Goal: Contribute content: Contribute content

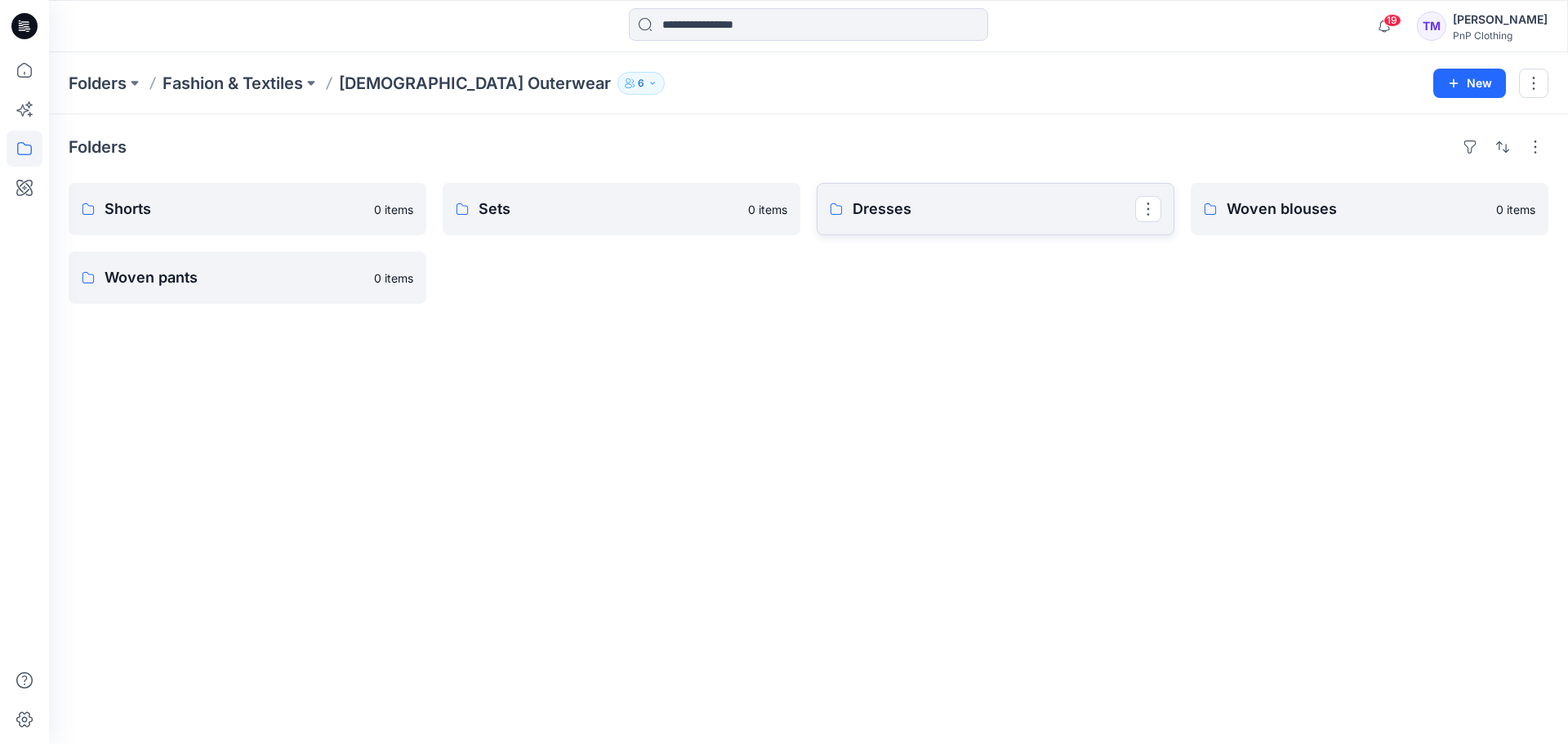
click at [971, 207] on p "Dresses" at bounding box center [994, 209] width 283 height 23
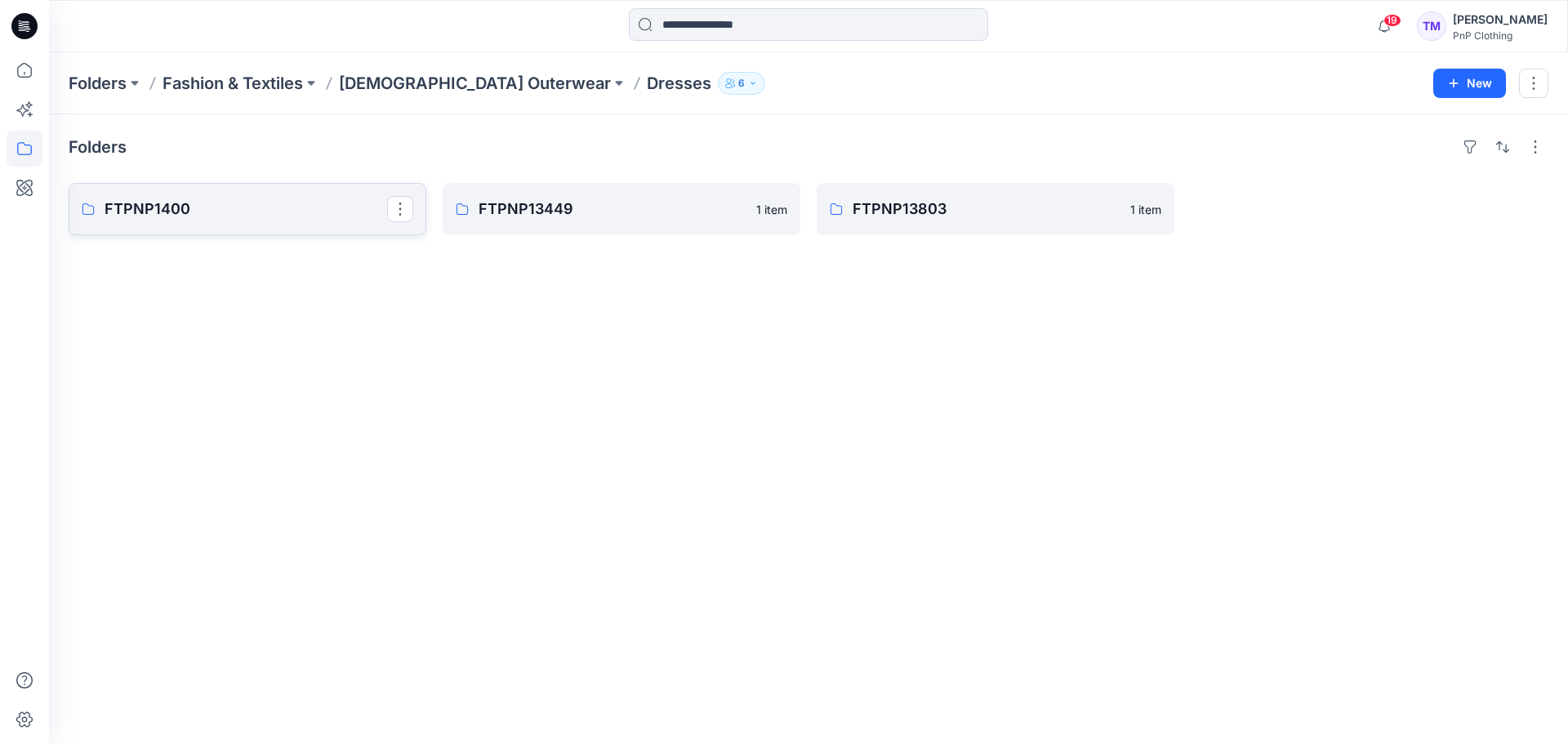
click at [264, 211] on p "FTPNP1400" at bounding box center [245, 209] width 283 height 23
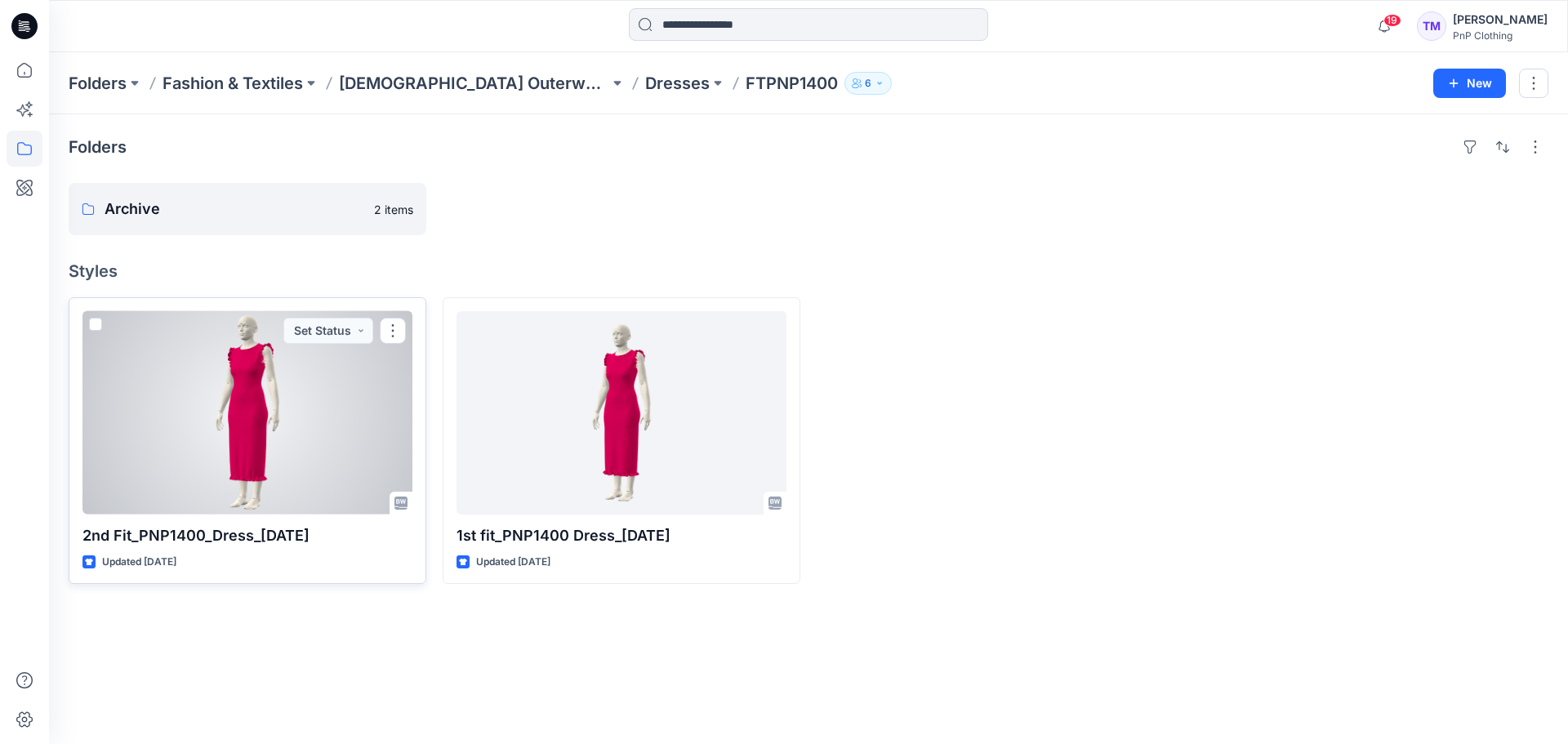
click at [239, 455] on div at bounding box center [247, 412] width 330 height 203
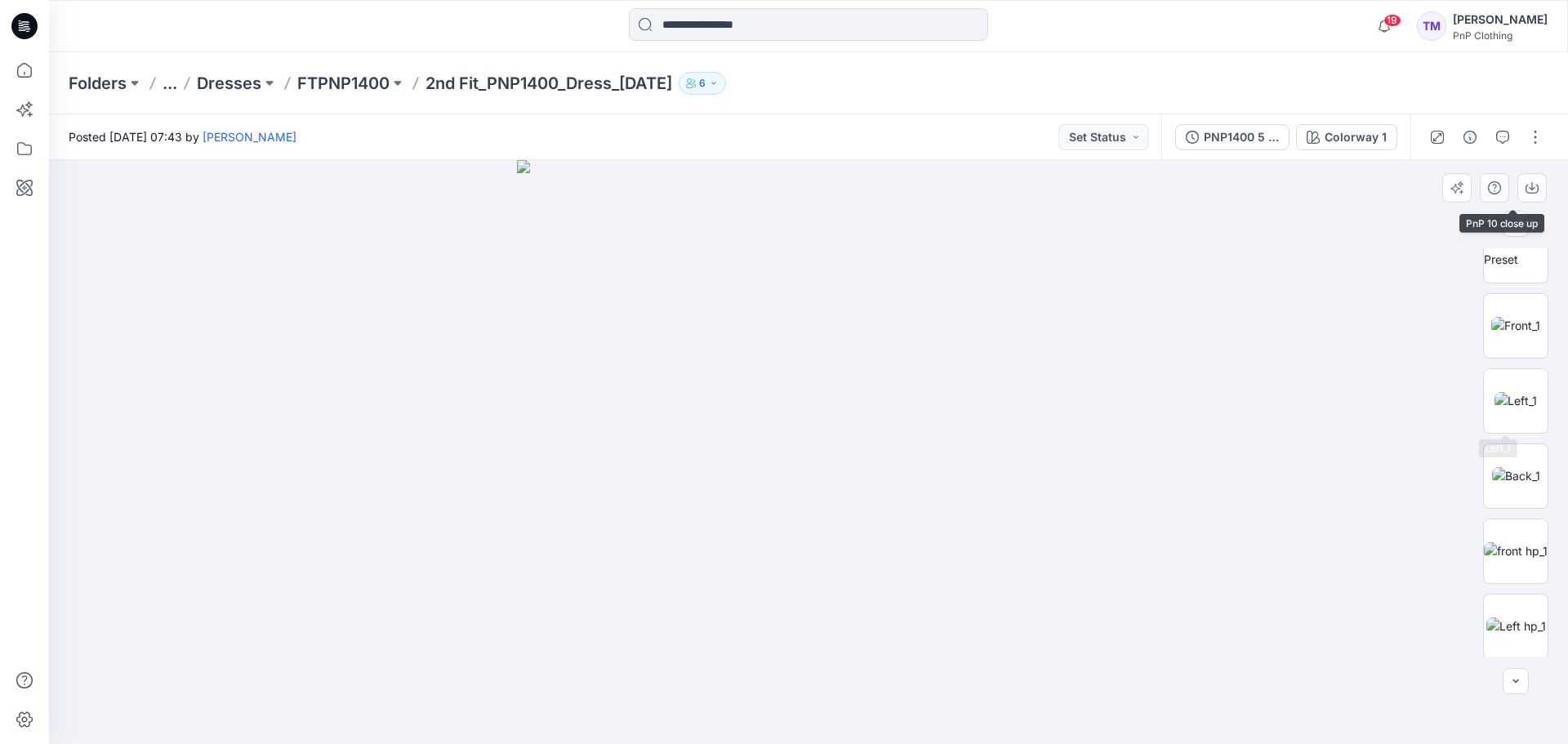
scroll to position [407, 0]
click at [1535, 333] on img at bounding box center [1515, 324] width 49 height 18
drag, startPoint x: 624, startPoint y: 411, endPoint x: 651, endPoint y: 284, distance: 129.8
drag, startPoint x: 1177, startPoint y: 481, endPoint x: 1177, endPoint y: 279, distance: 202.0
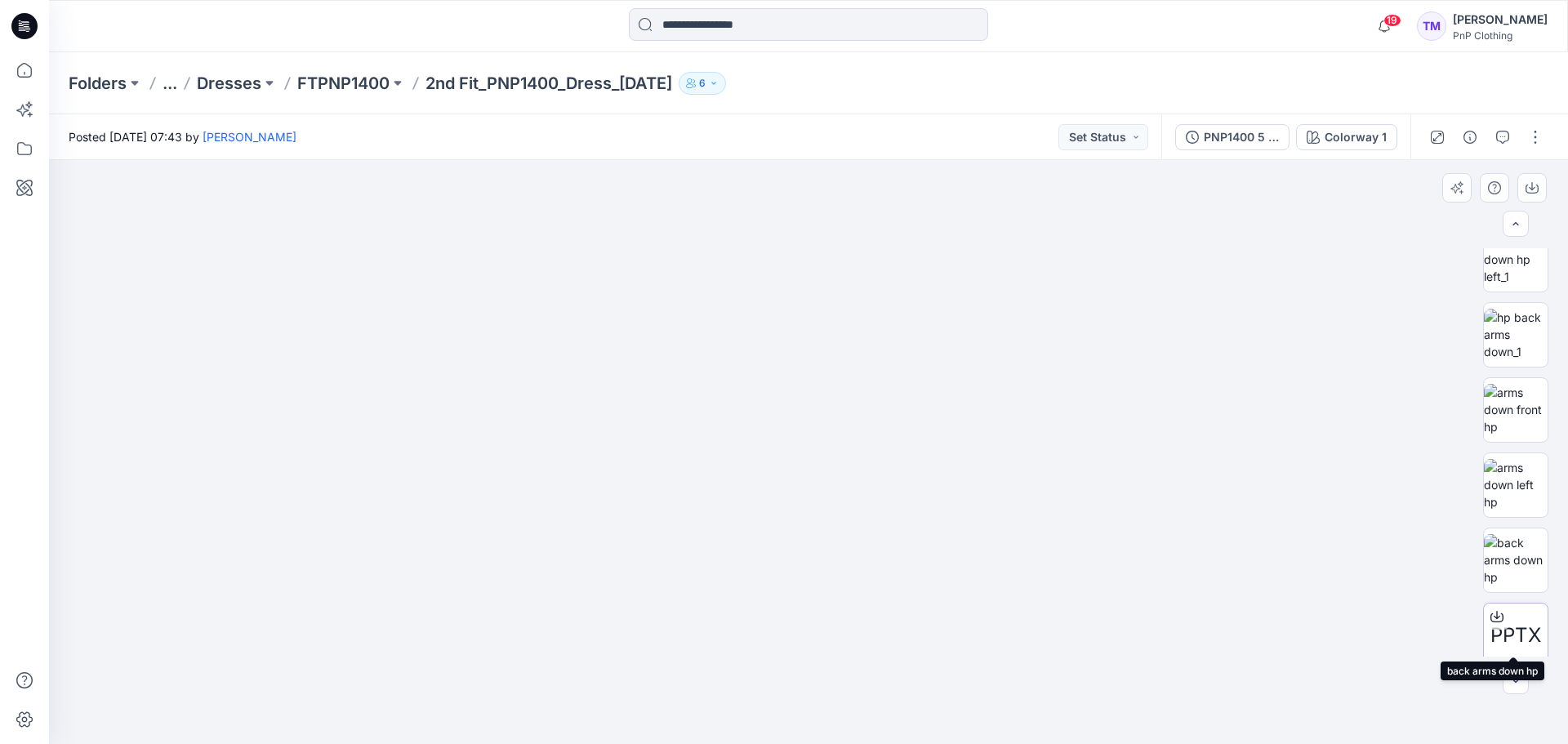
scroll to position [1534, 0]
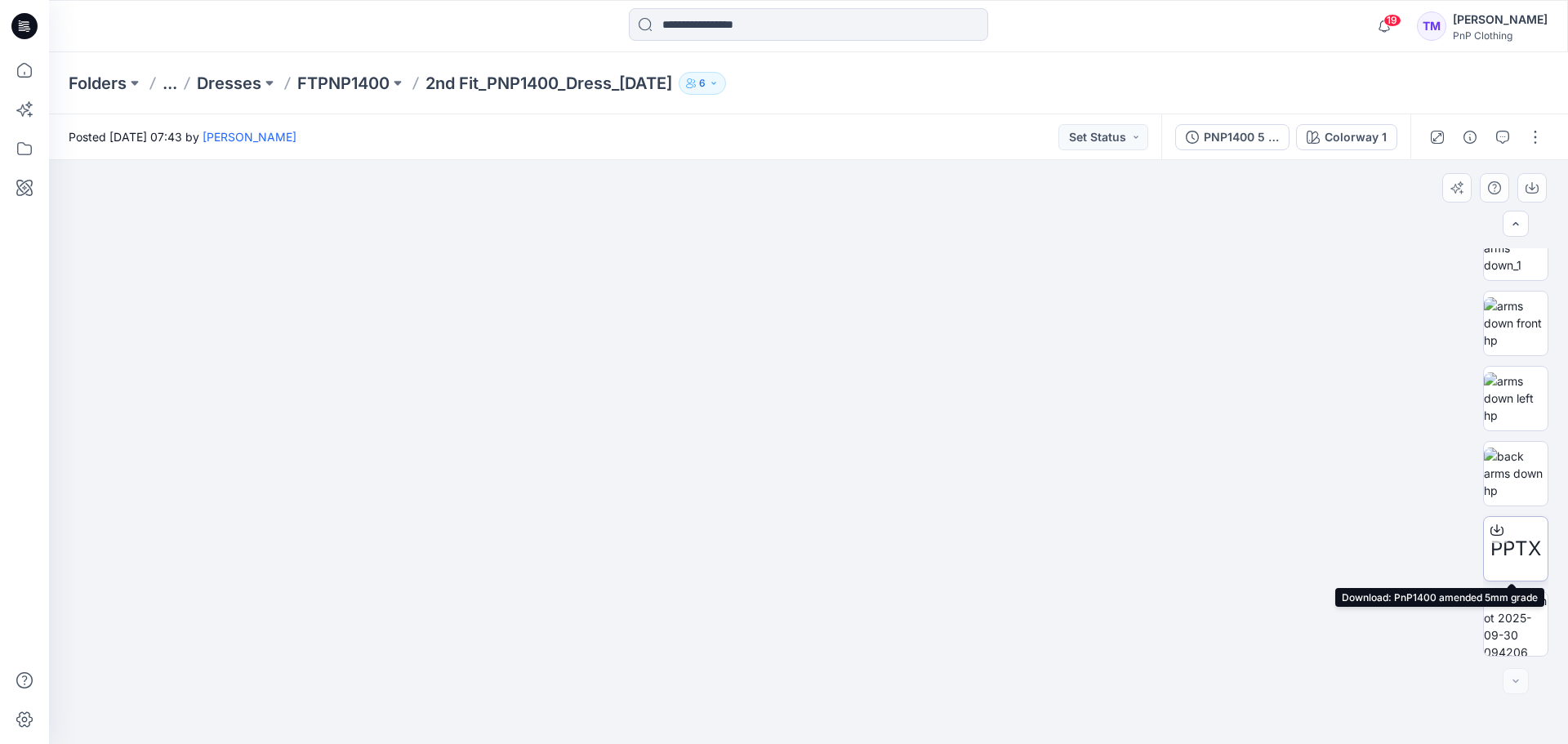
click at [1518, 550] on span "PPTX" at bounding box center [1515, 549] width 51 height 30
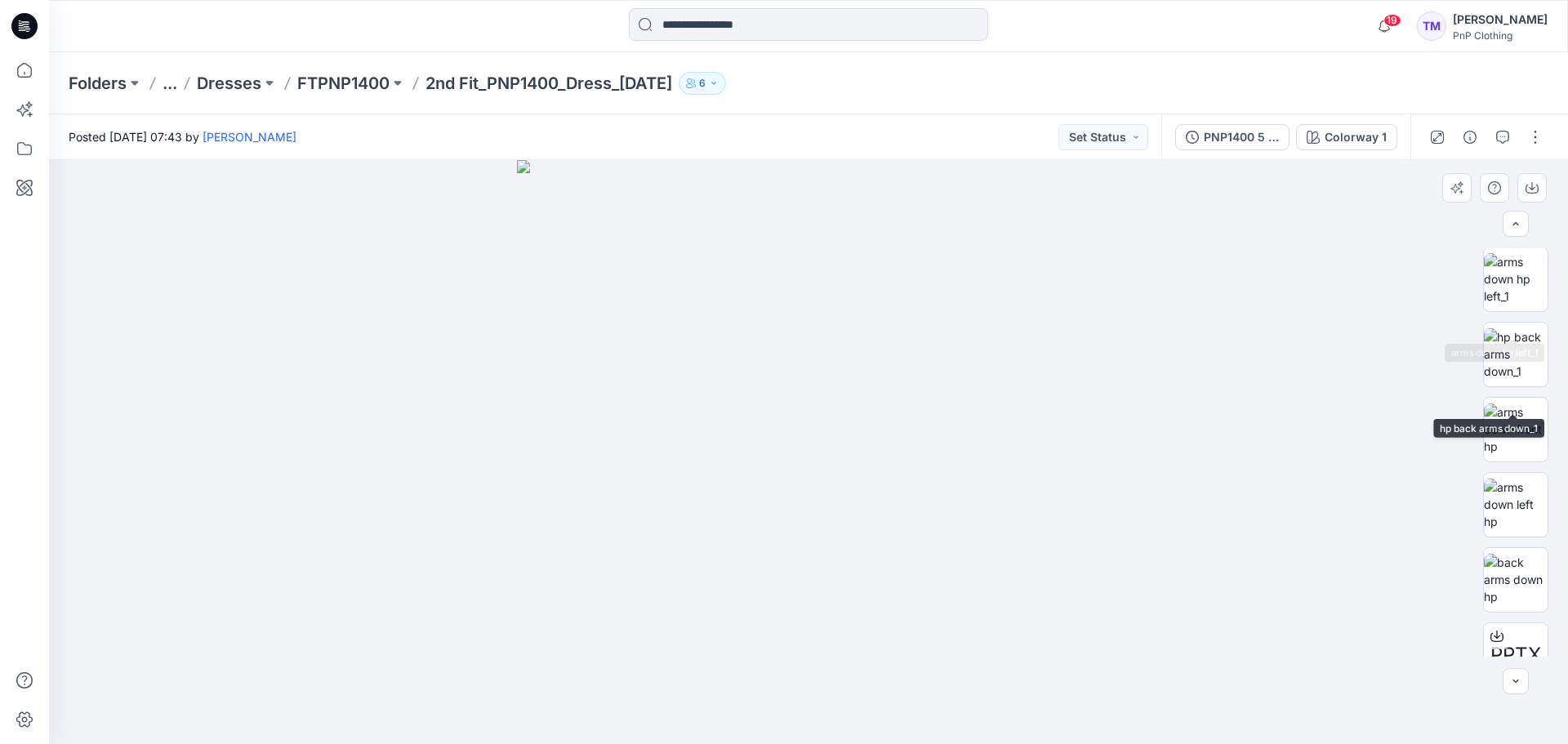
scroll to position [1401, 0]
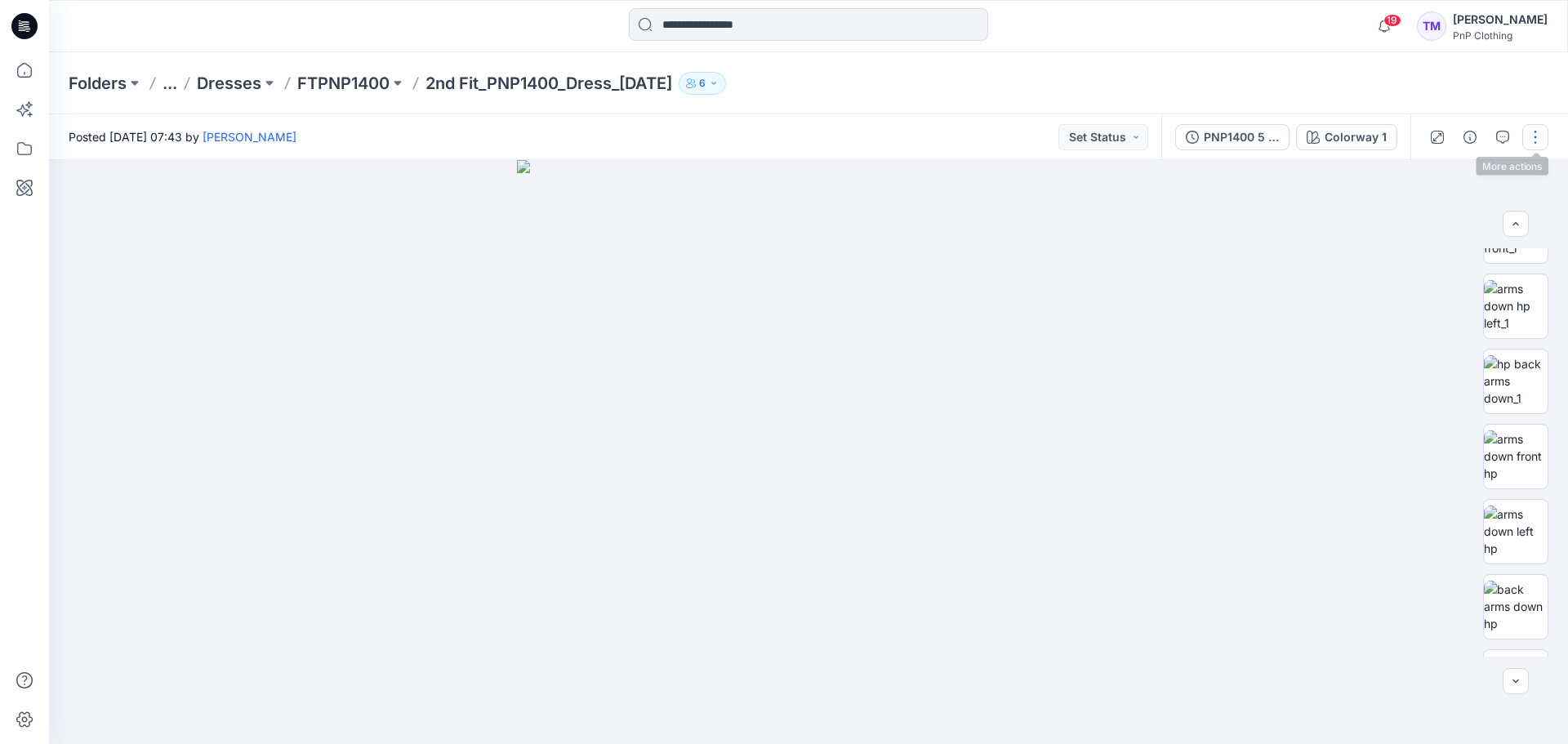
click at [1539, 135] on button "button" at bounding box center [1536, 137] width 26 height 26
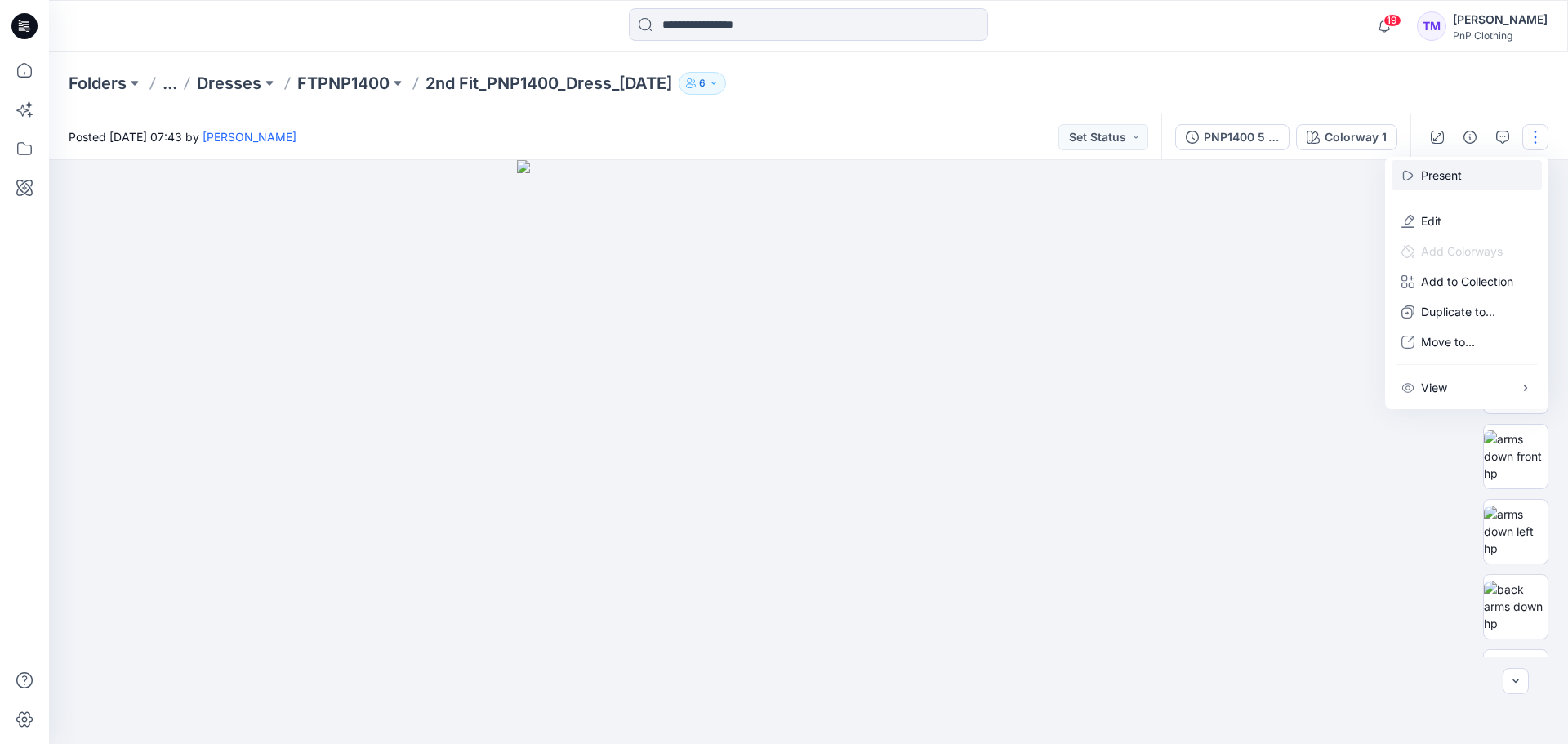
click at [1454, 178] on p "Present" at bounding box center [1441, 175] width 41 height 18
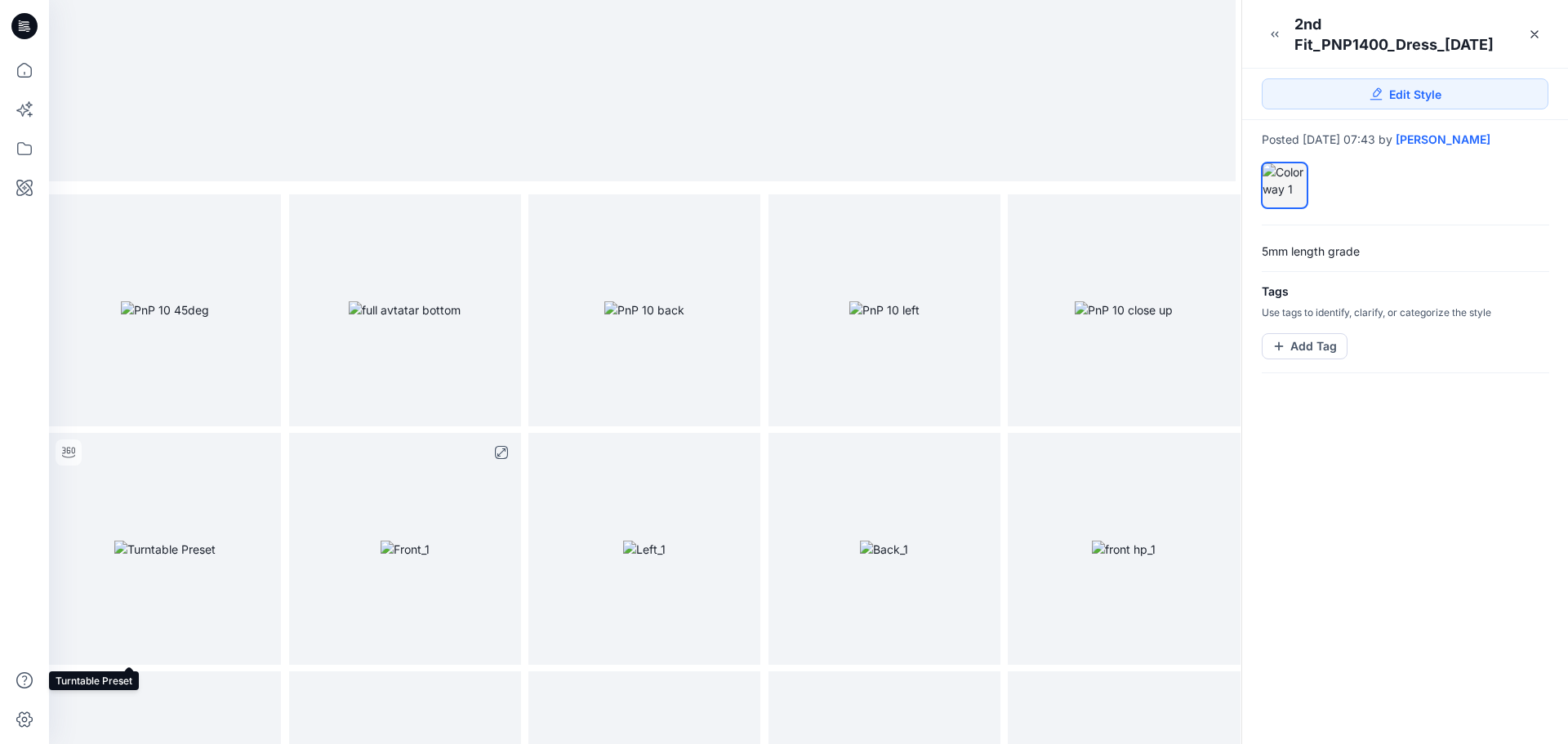
scroll to position [325, 0]
click at [403, 540] on img at bounding box center [405, 549] width 49 height 18
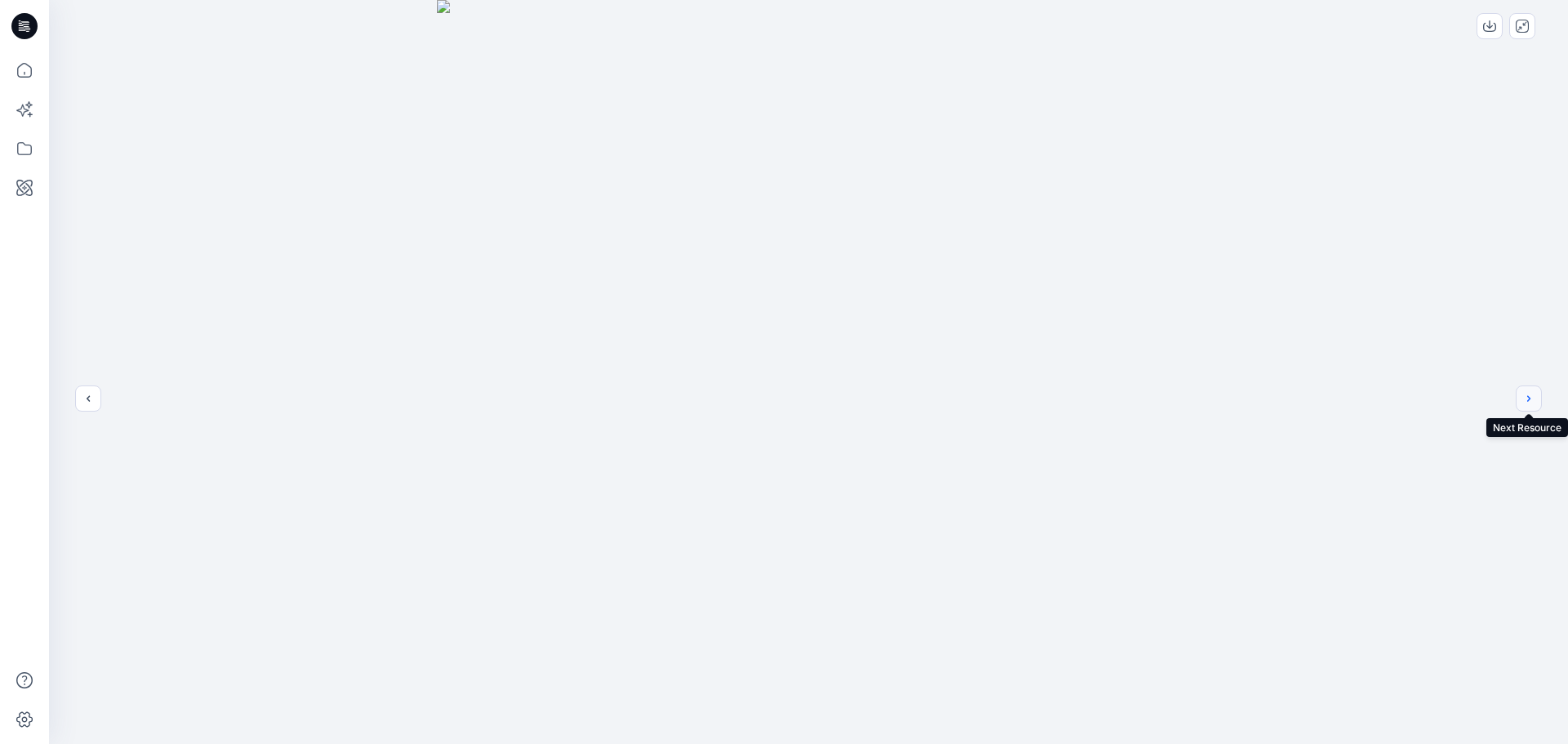
click at [1530, 392] on icon "next" at bounding box center [1529, 398] width 13 height 13
click at [98, 399] on button "previous" at bounding box center [88, 398] width 26 height 26
click at [97, 401] on button "previous" at bounding box center [88, 398] width 26 height 26
click at [1529, 34] on button "close-full-preview" at bounding box center [1522, 26] width 26 height 26
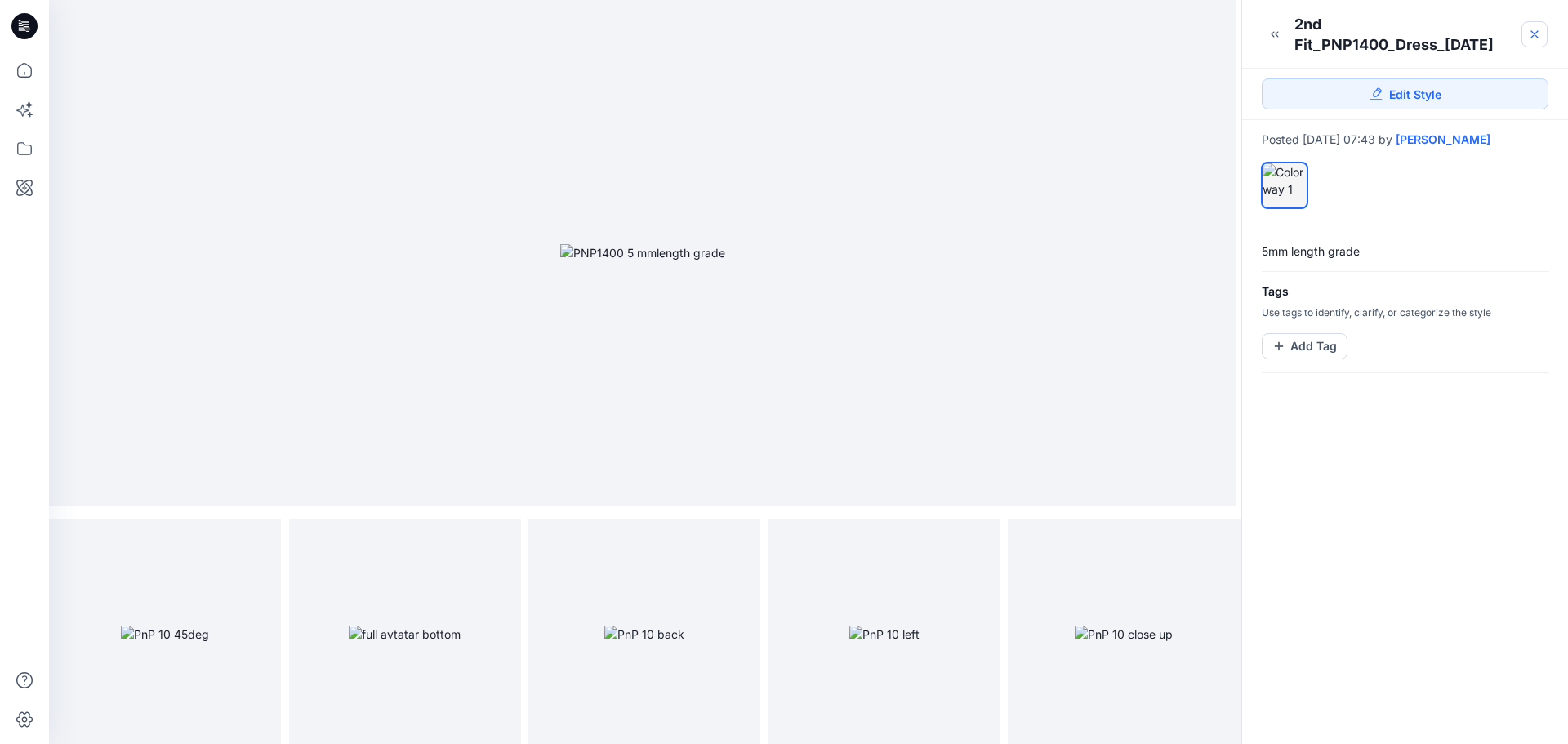
click at [1539, 34] on icon at bounding box center [1534, 34] width 13 height 13
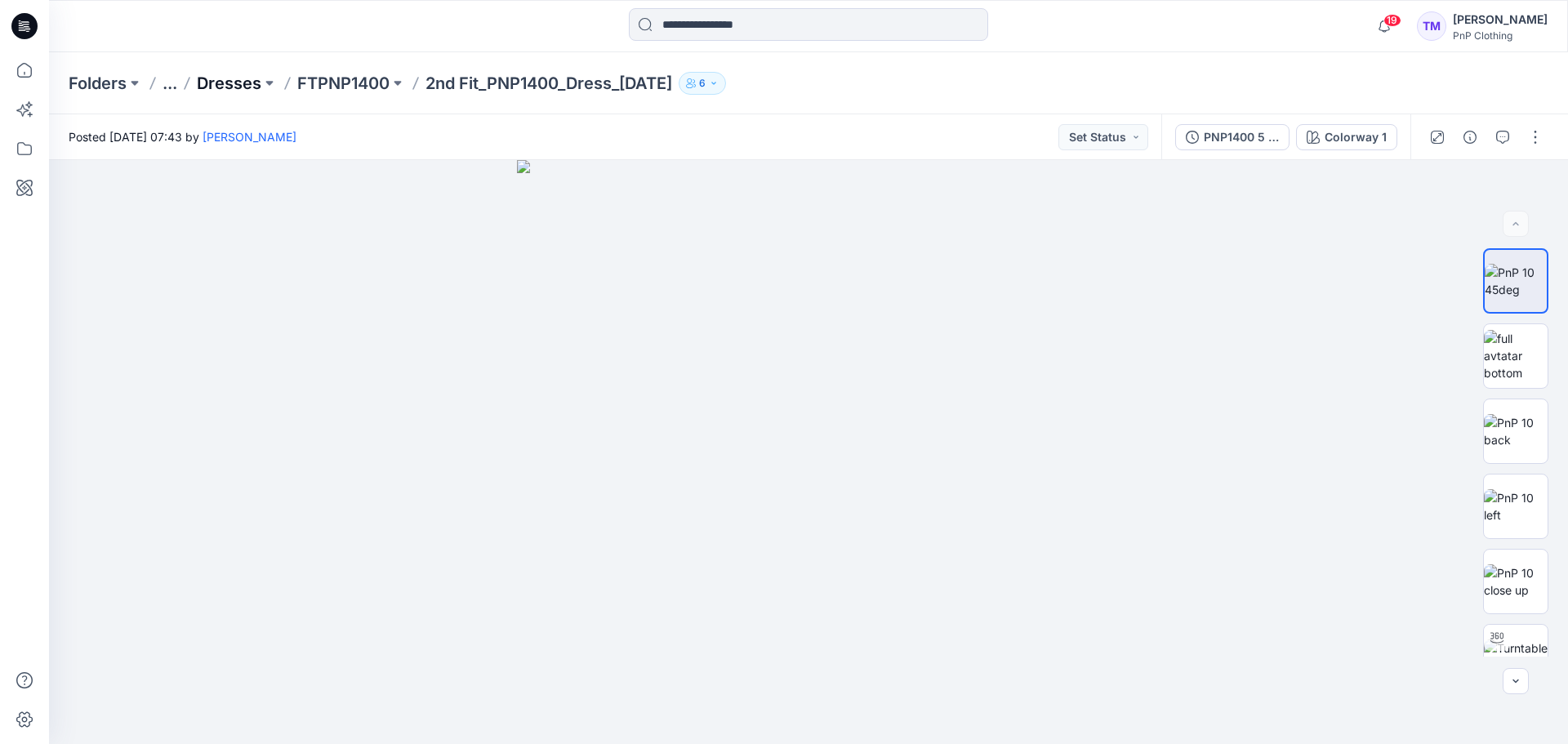
click at [236, 90] on p "Dresses" at bounding box center [229, 83] width 65 height 23
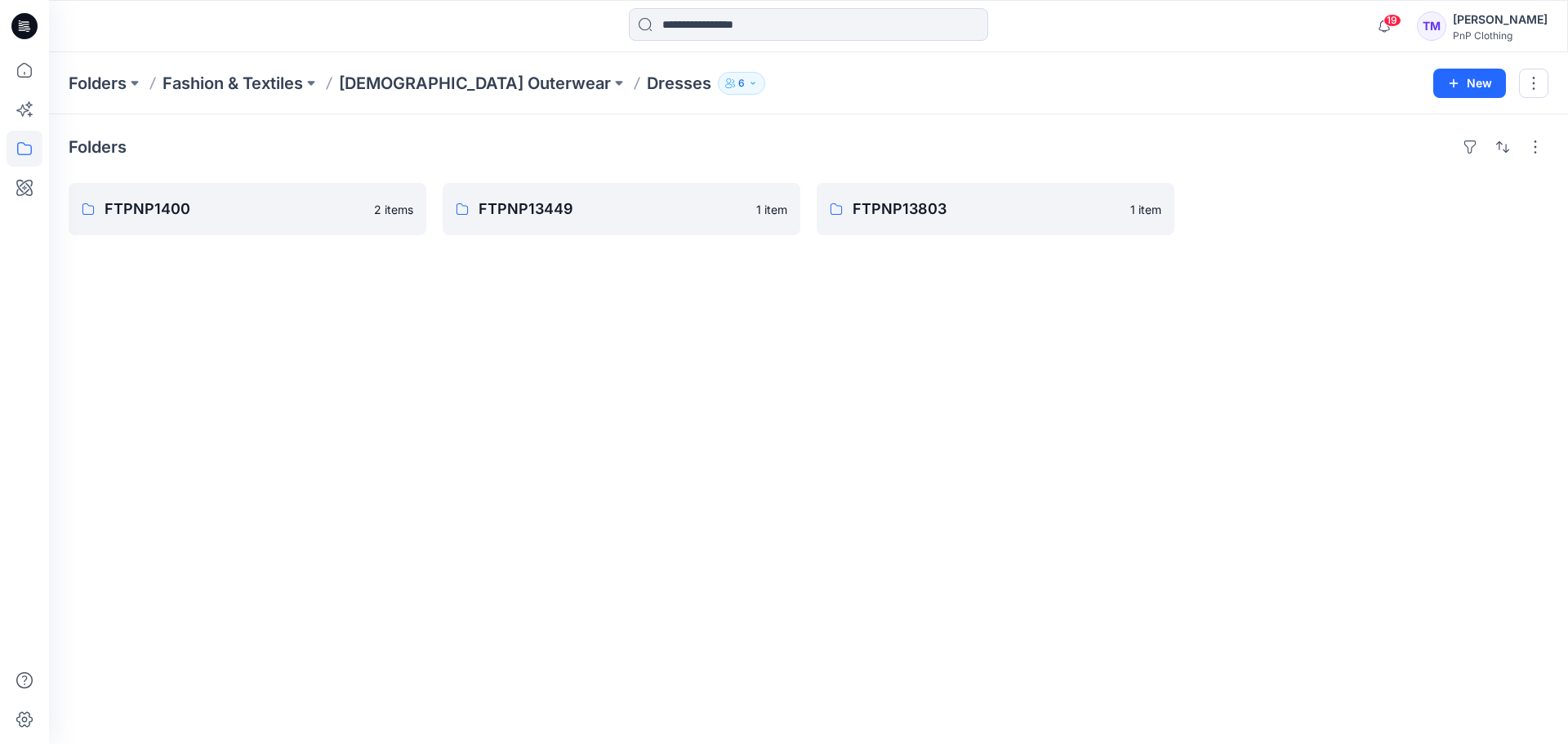
click at [431, 88] on p "[DEMOGRAPHIC_DATA] Outerwear" at bounding box center [475, 83] width 272 height 23
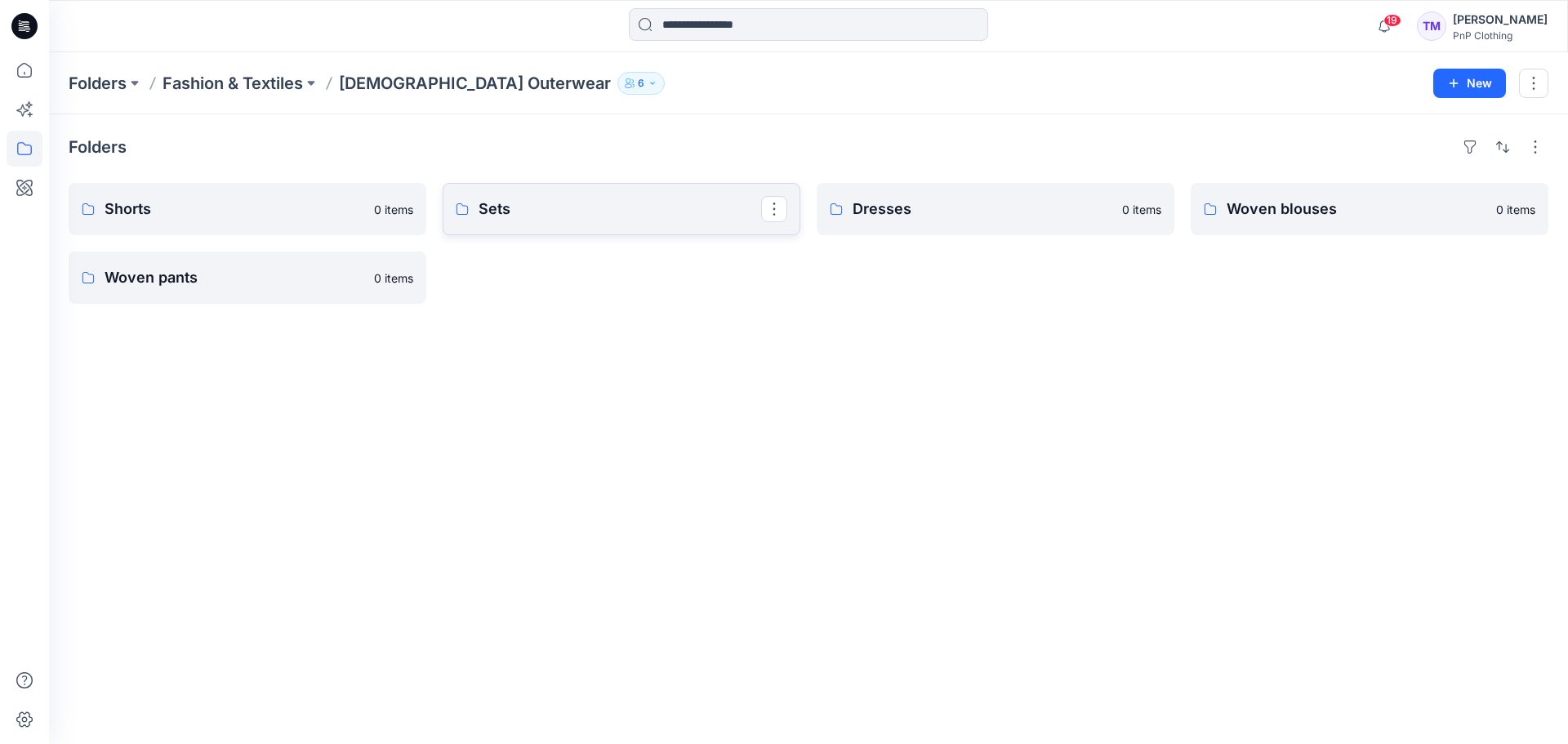
click at [599, 204] on p "Sets" at bounding box center [620, 209] width 283 height 23
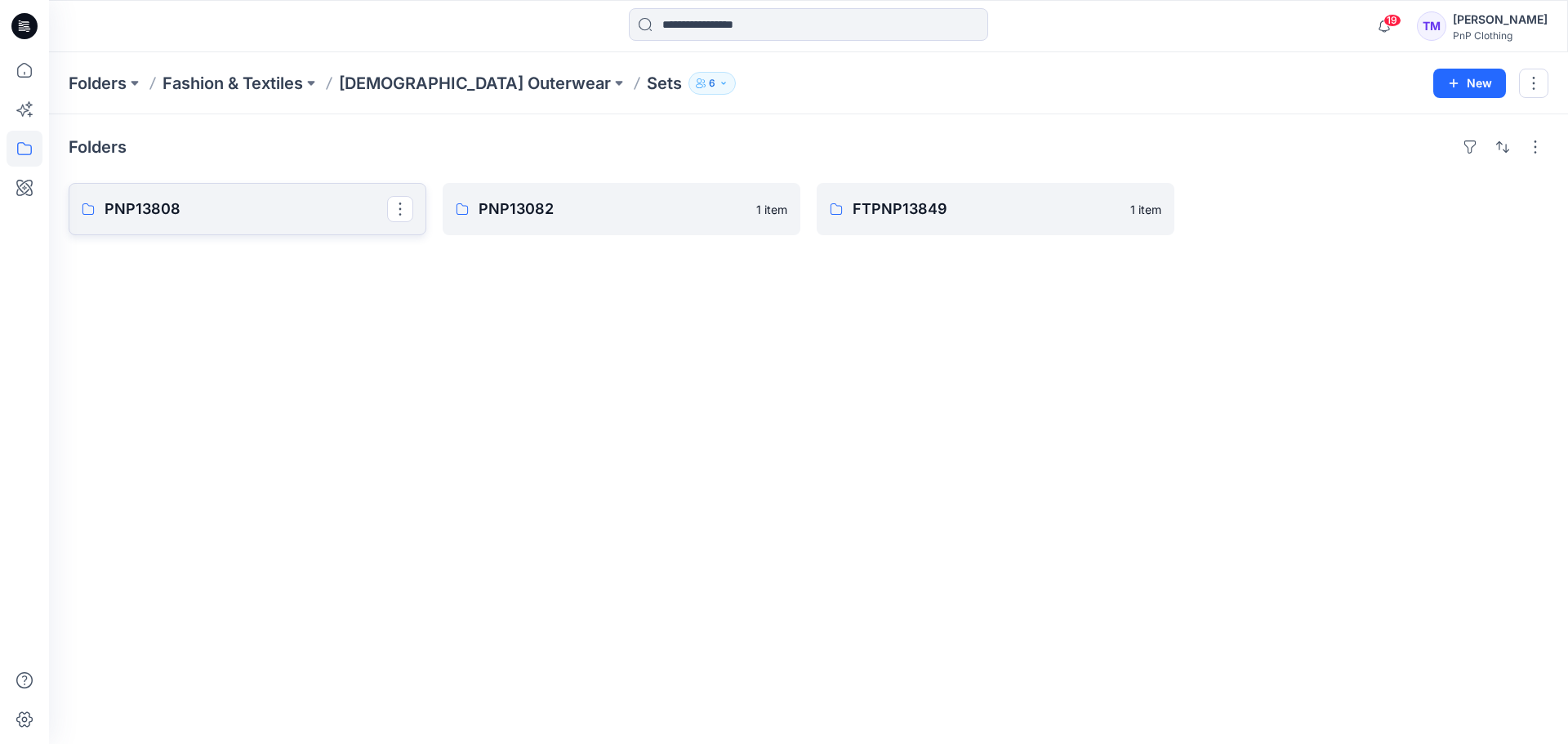
click at [248, 221] on link "PNP13808" at bounding box center [247, 209] width 358 height 53
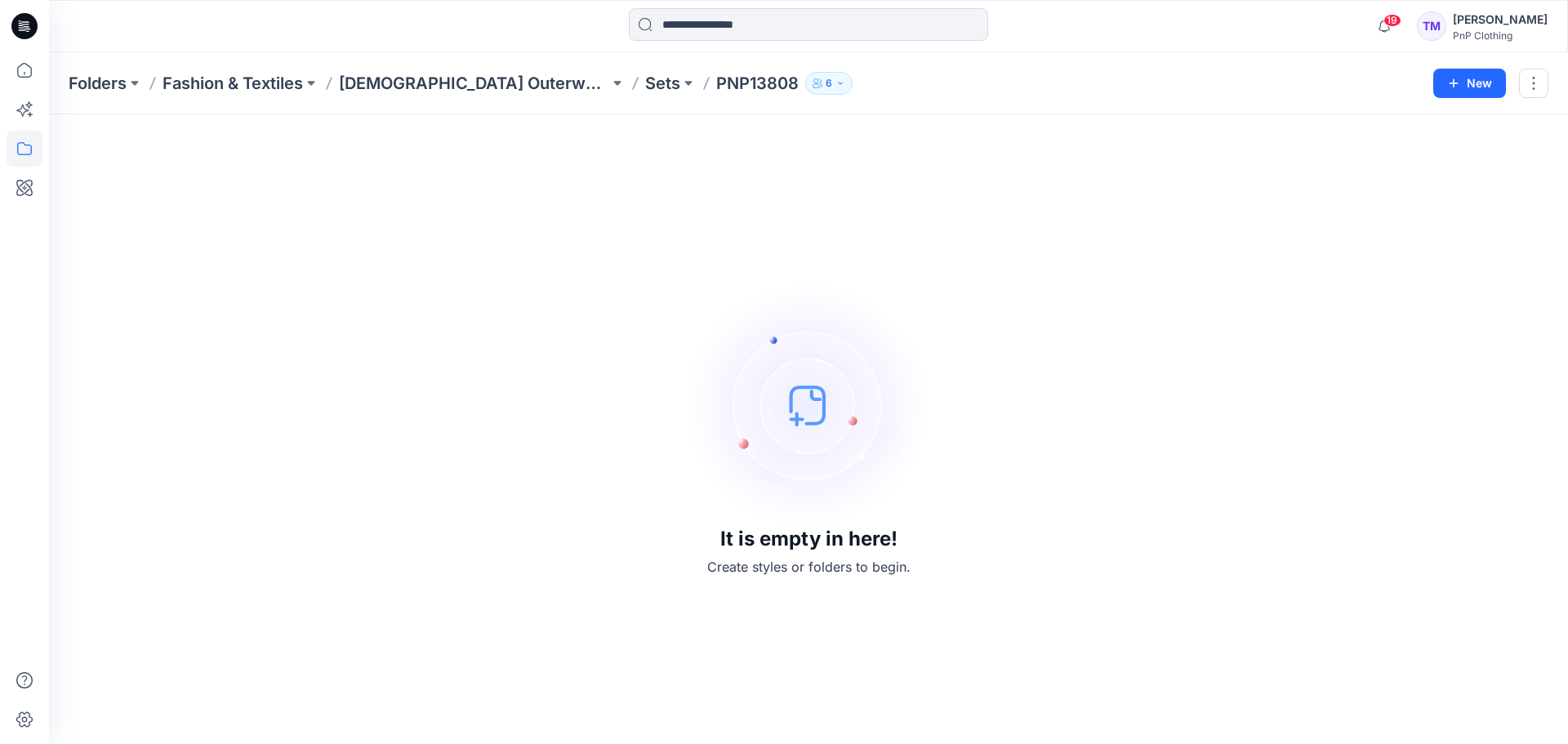
click at [645, 85] on p "Sets" at bounding box center [663, 83] width 35 height 23
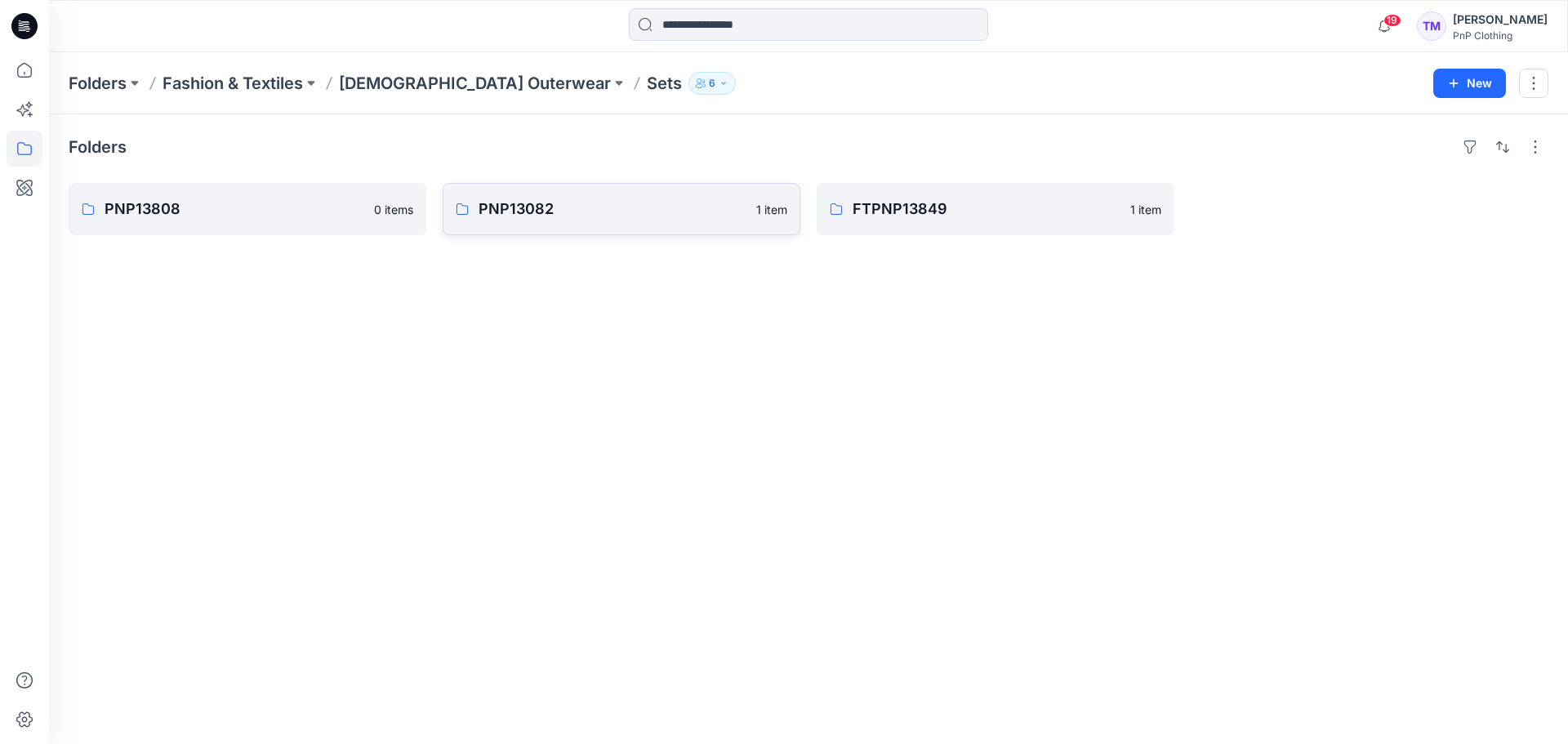
click at [602, 207] on p "PNP13082" at bounding box center [613, 209] width 268 height 23
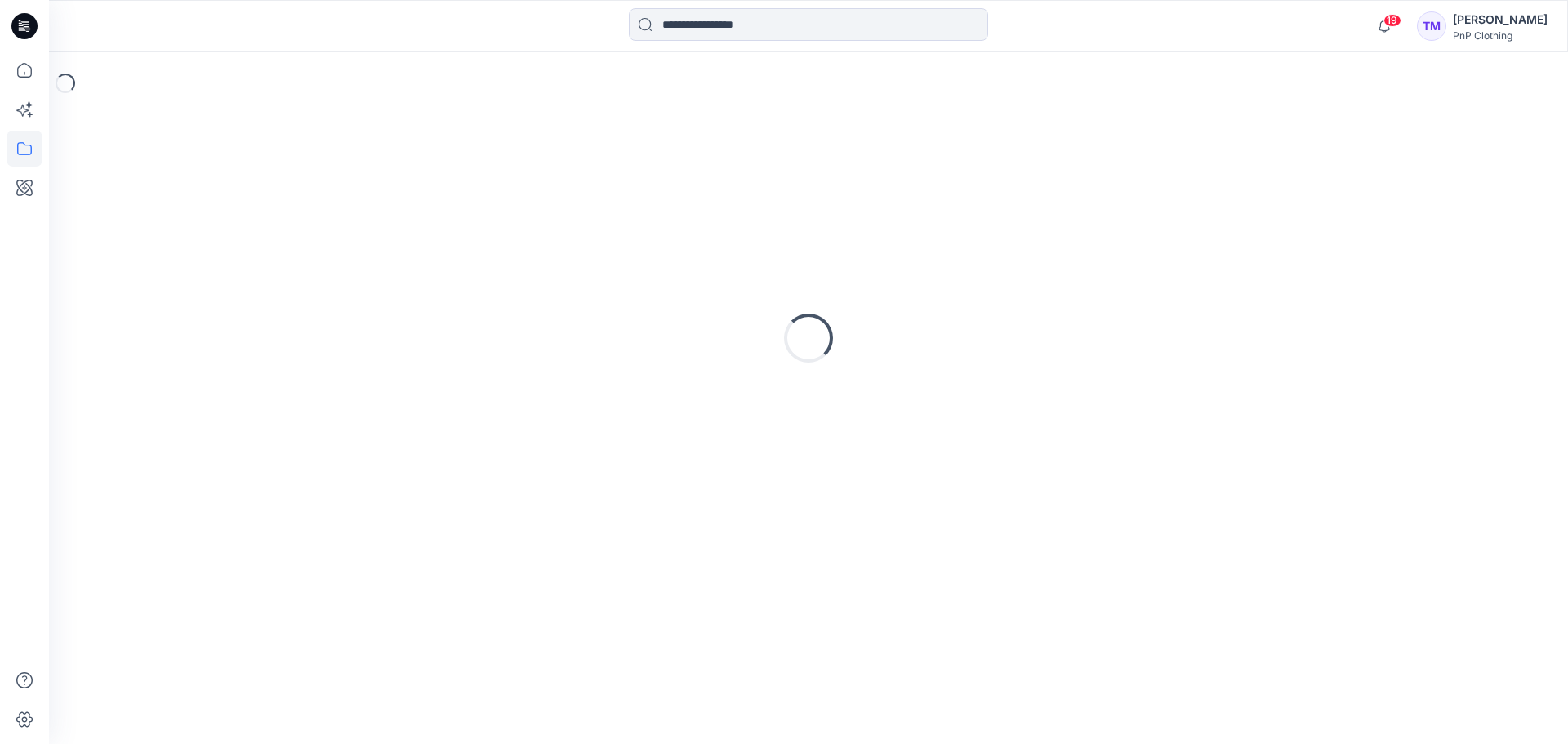
click at [602, 206] on div "Loading..." at bounding box center [808, 338] width 1480 height 408
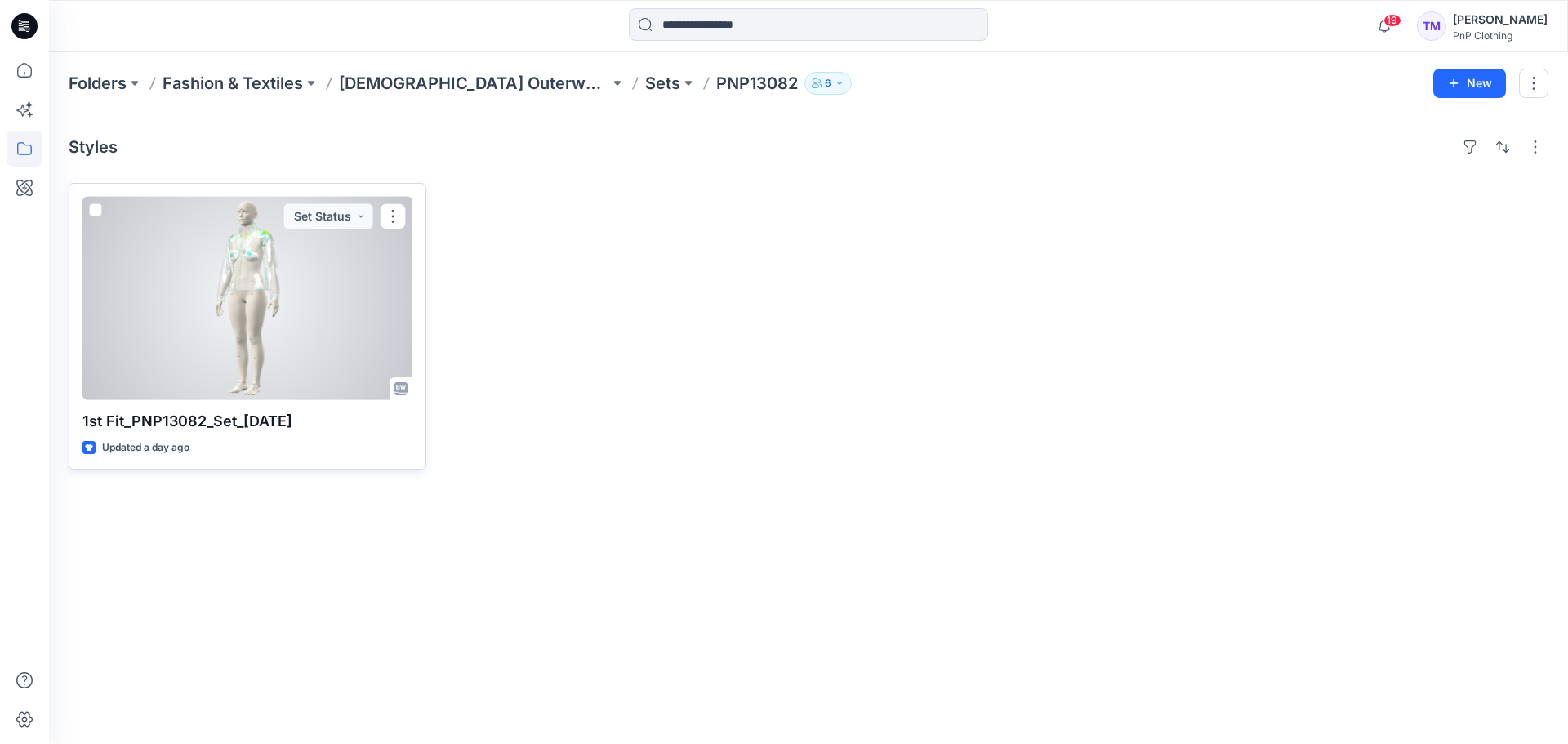
click at [323, 272] on div at bounding box center [247, 298] width 330 height 203
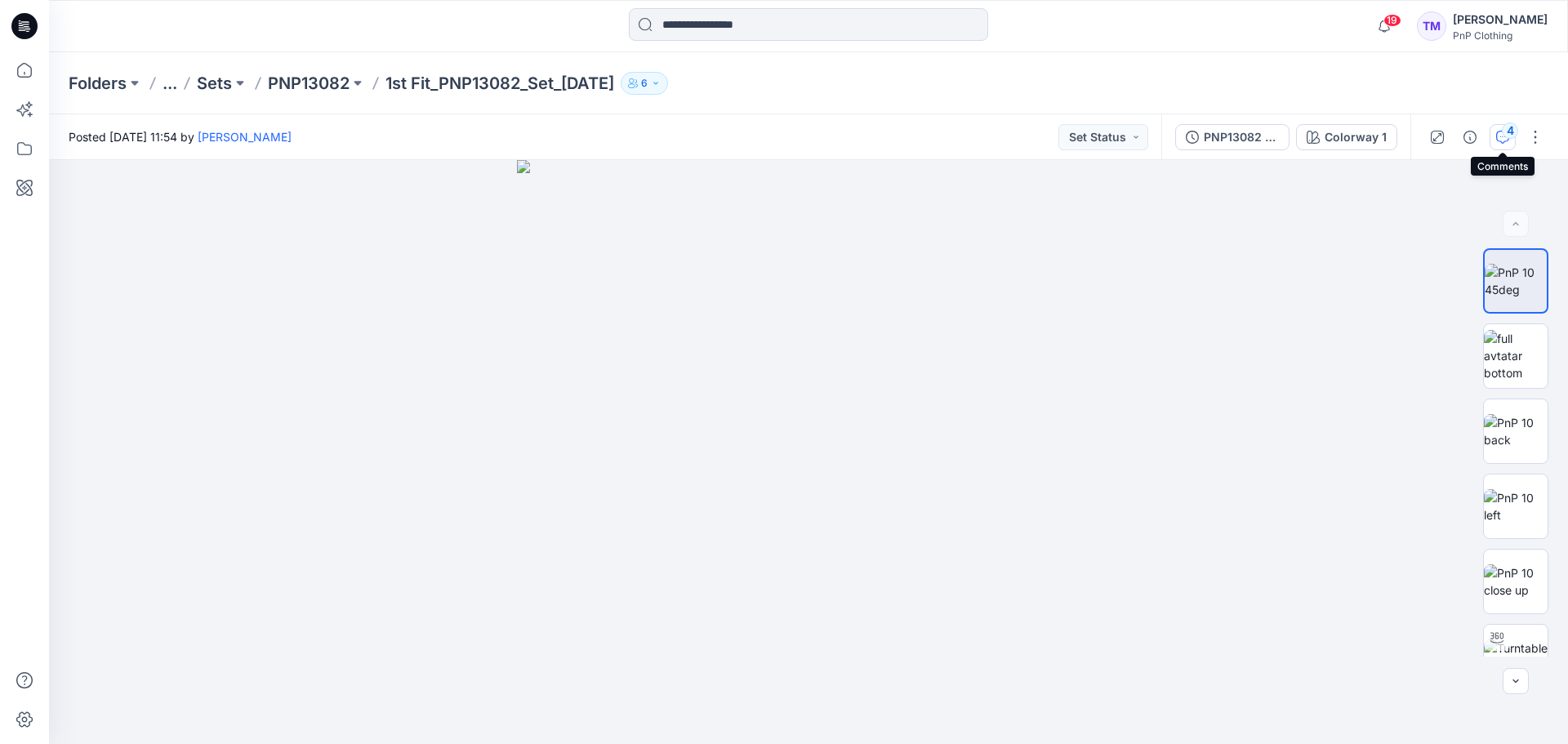
click at [1501, 137] on icon "button" at bounding box center [1502, 137] width 13 height 13
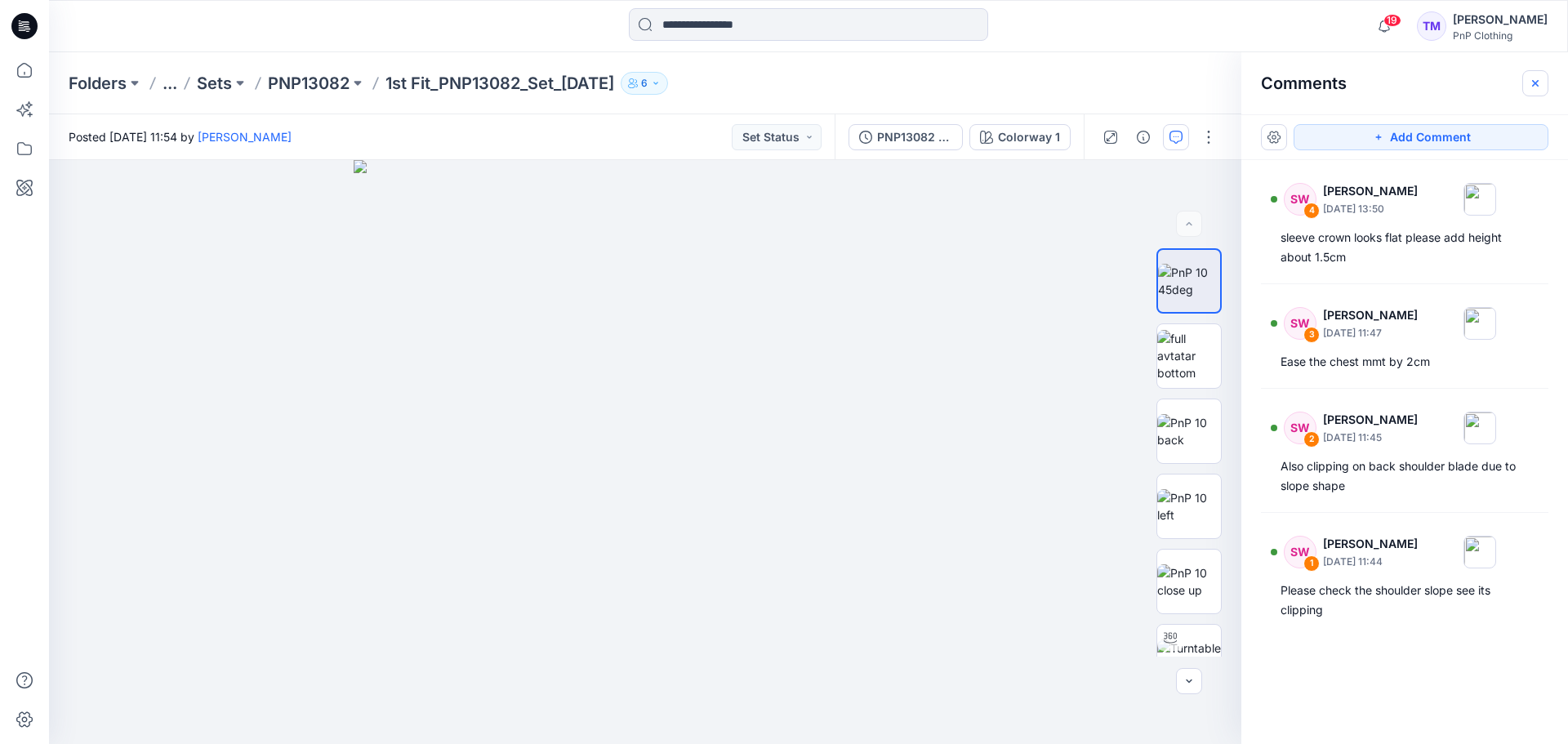
click at [1535, 85] on icon "button" at bounding box center [1535, 83] width 13 height 13
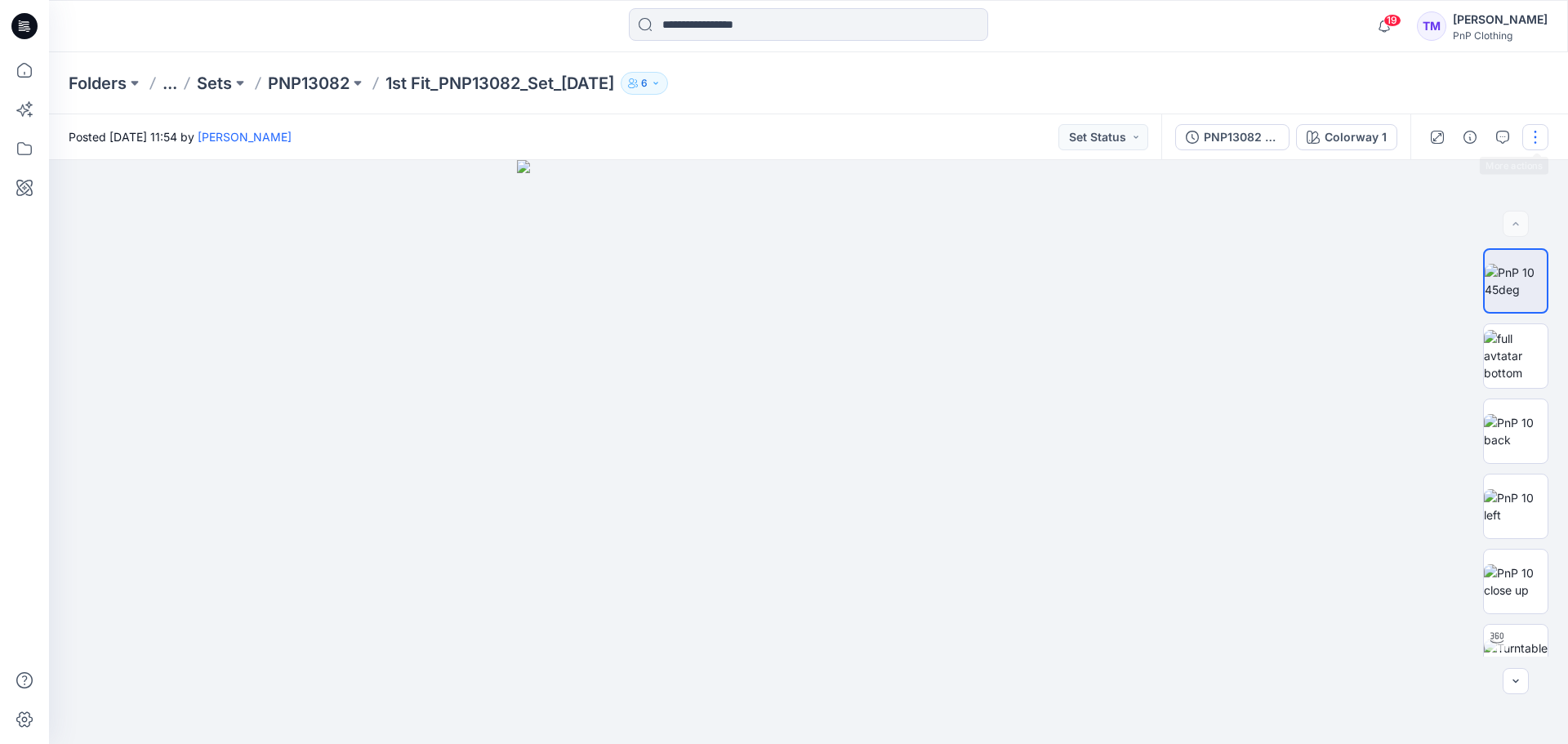
click at [1539, 131] on button "button" at bounding box center [1536, 137] width 26 height 26
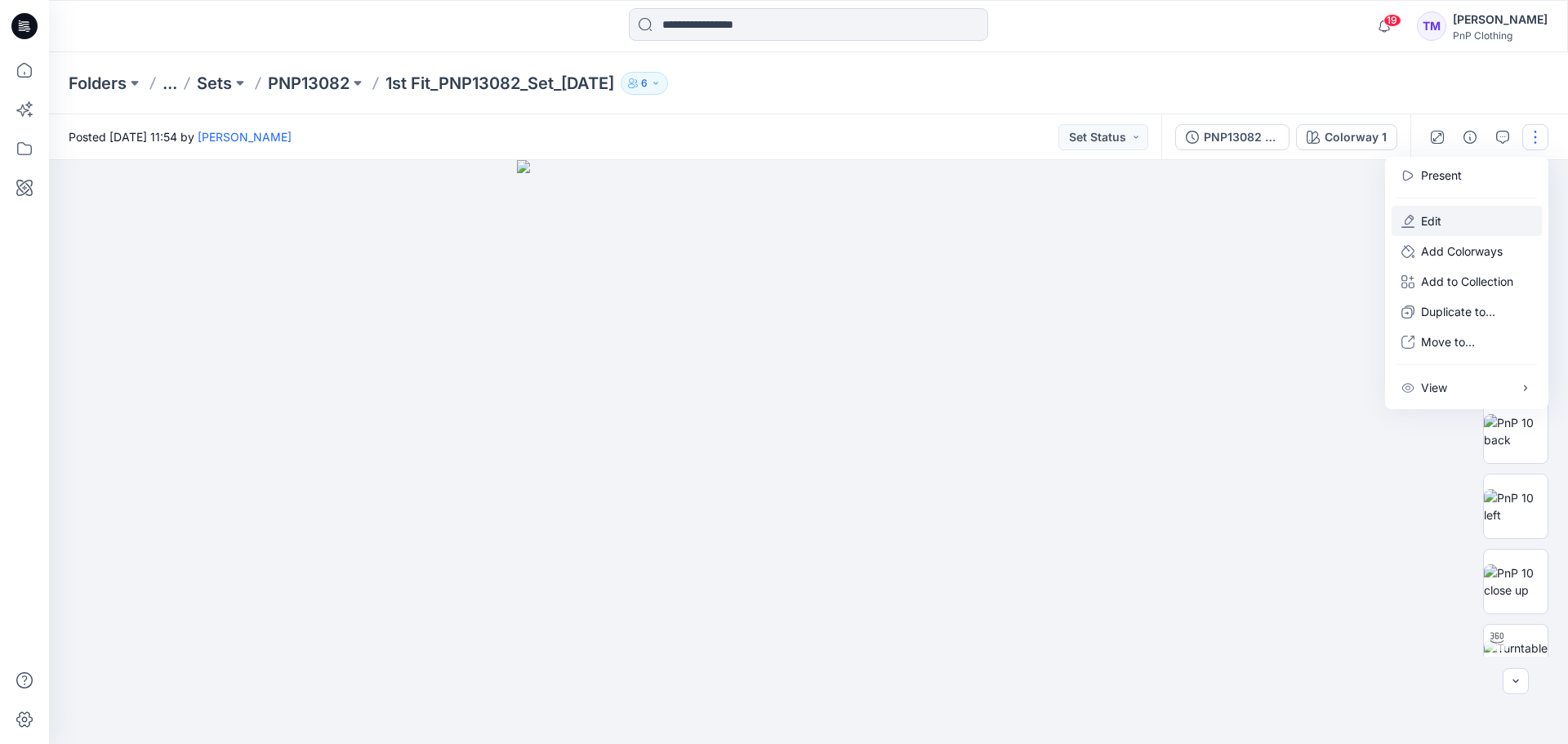
click at [1432, 220] on p "Edit" at bounding box center [1431, 221] width 20 height 18
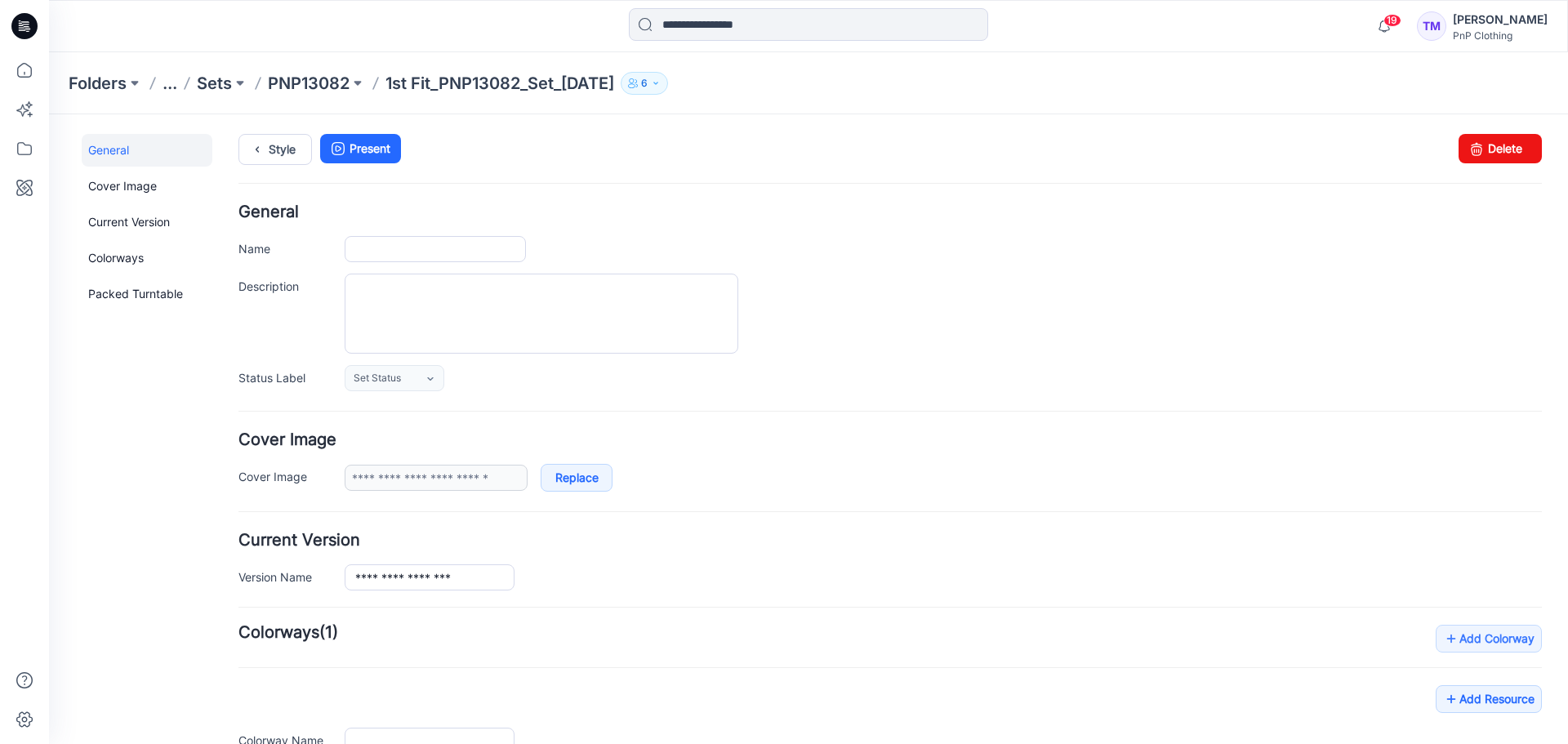
type input "**********"
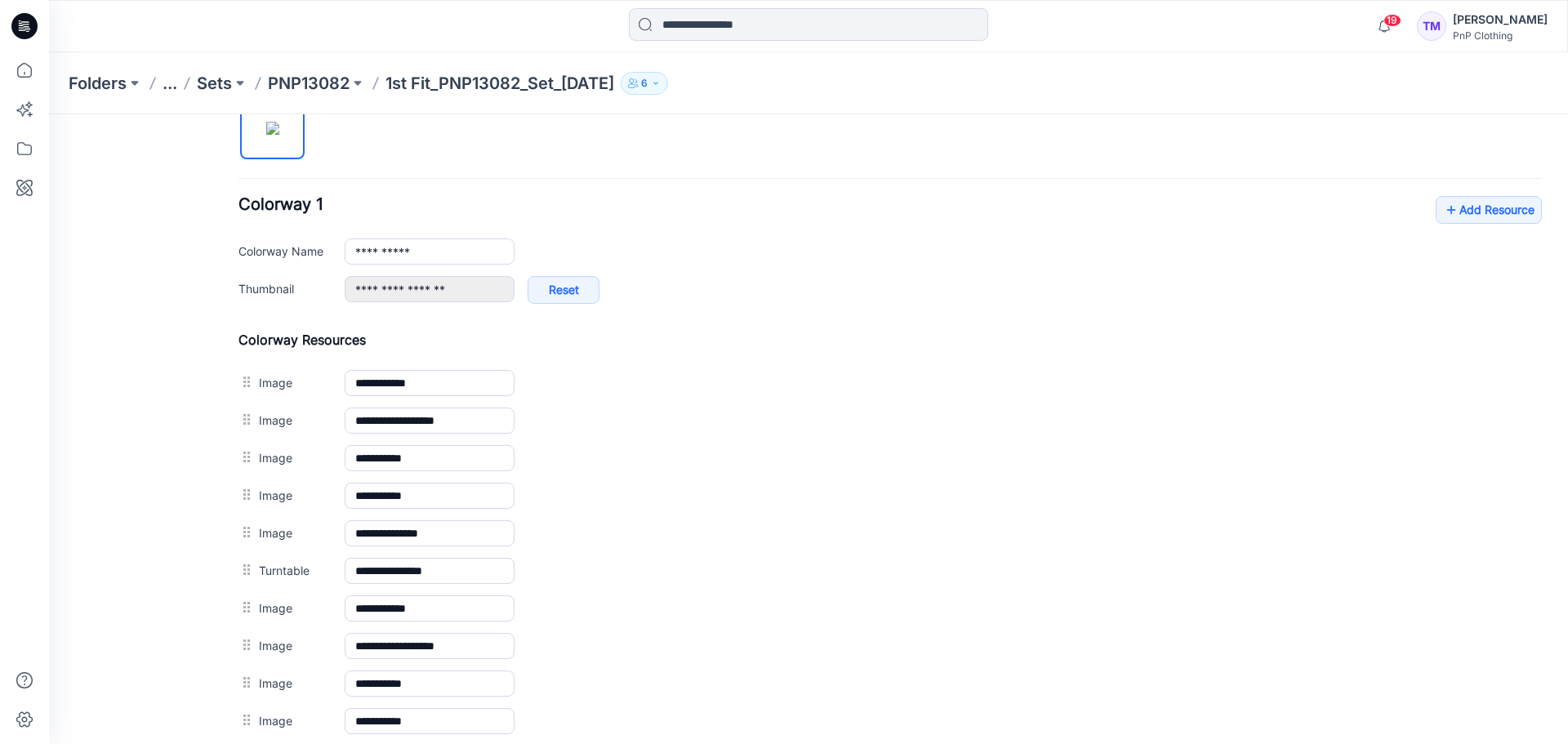
scroll to position [572, 0]
click at [1461, 209] on link "Add Resource" at bounding box center [1488, 211] width 106 height 28
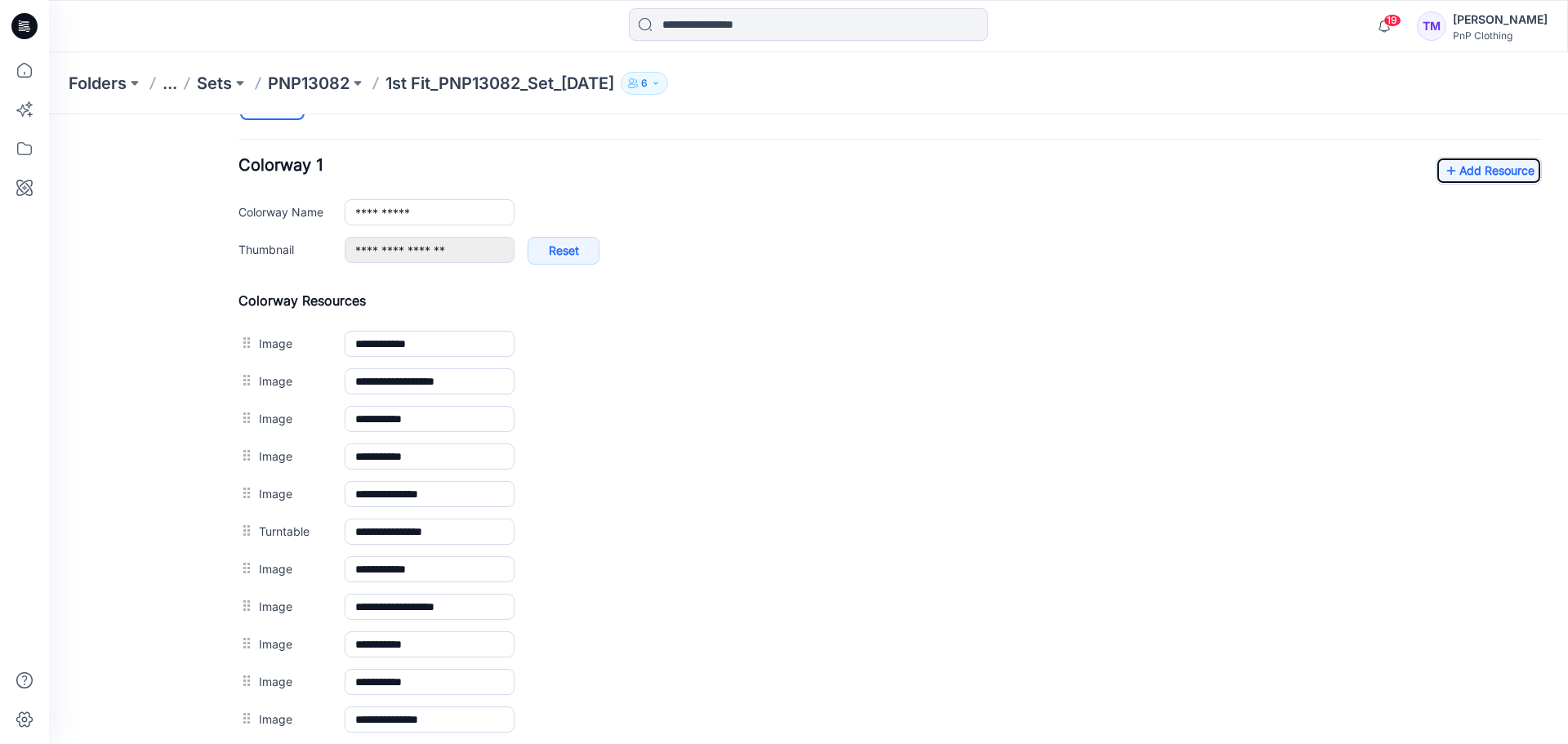
scroll to position [611, 0]
click at [331, 79] on p "PNP13082" at bounding box center [308, 83] width 81 height 23
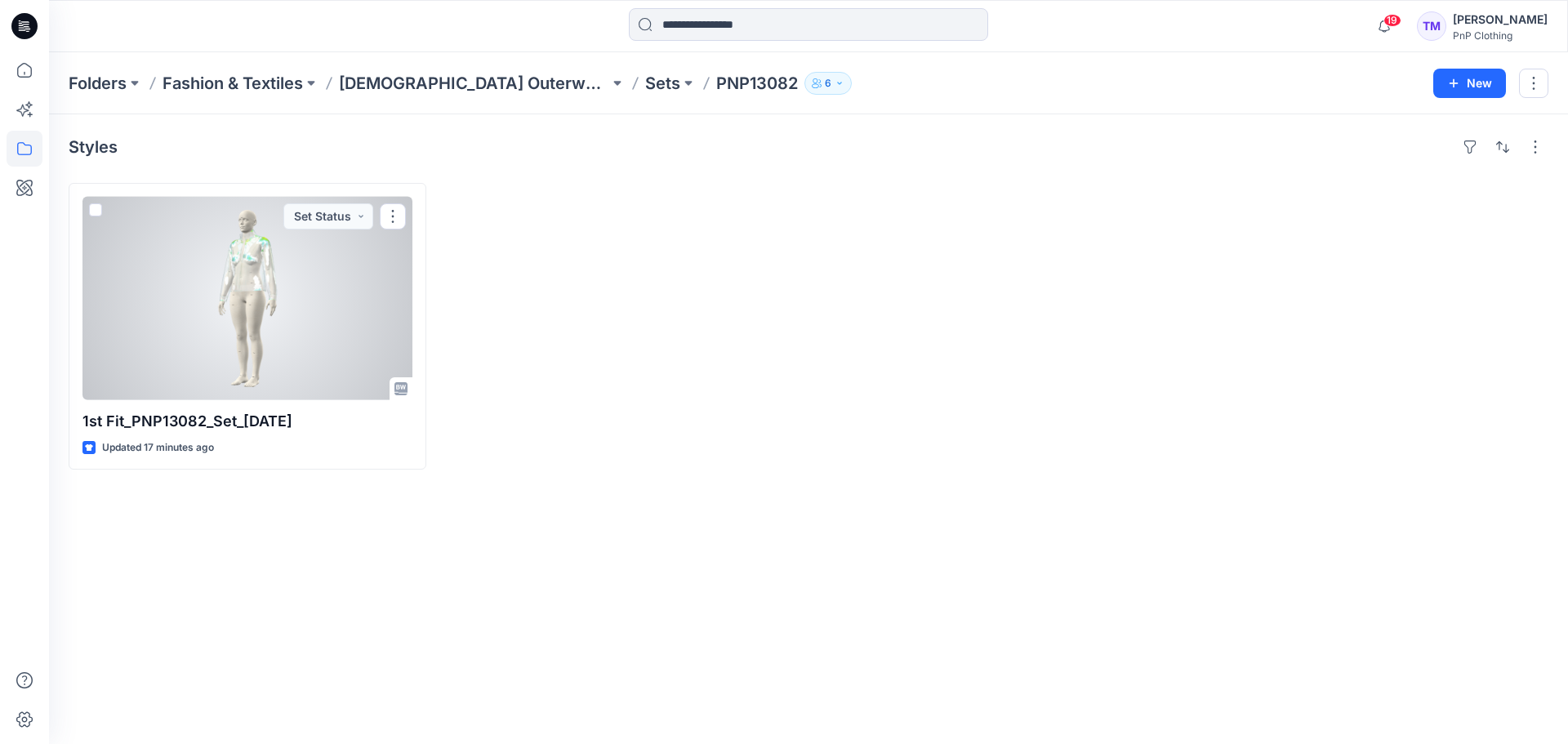
click at [358, 316] on div at bounding box center [247, 298] width 330 height 203
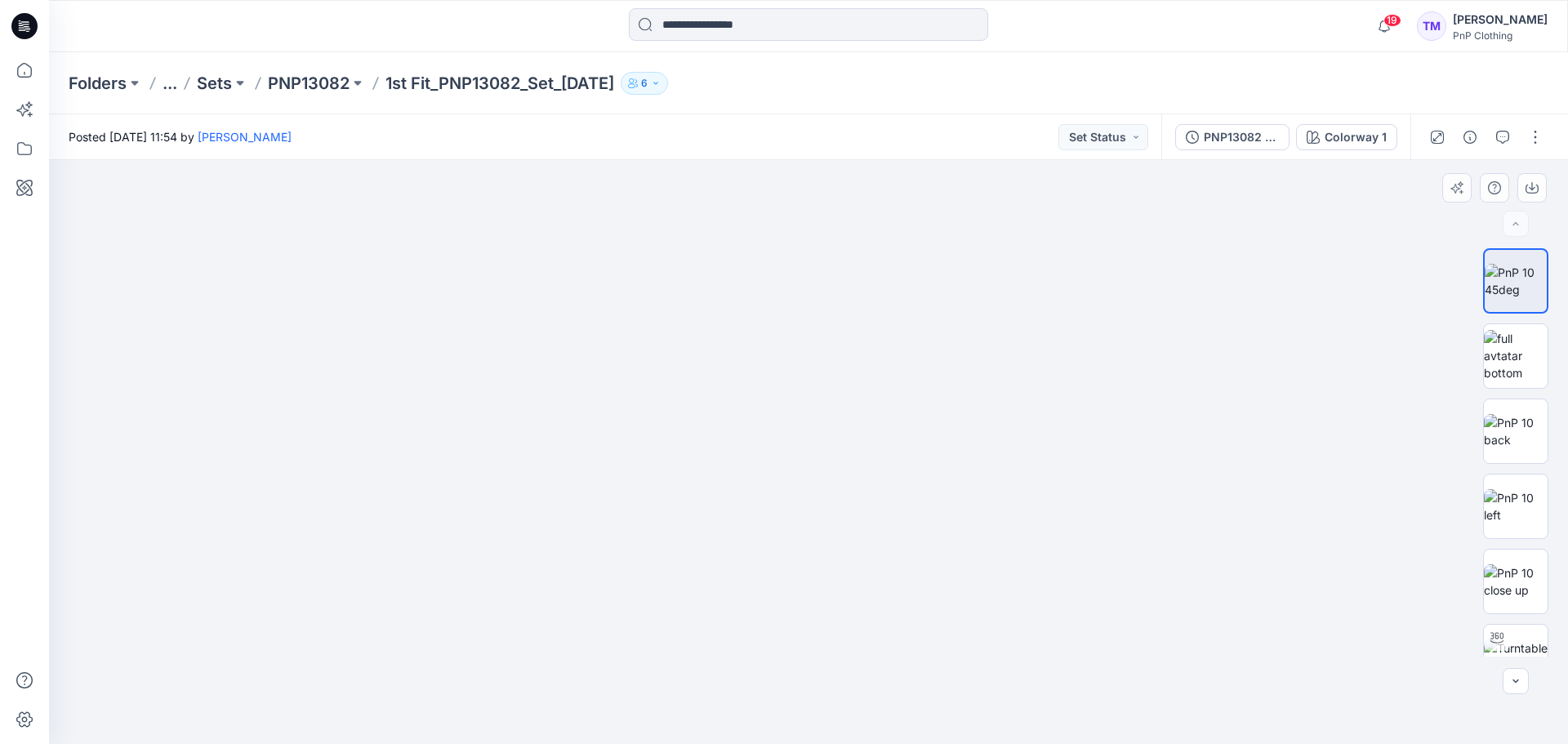
drag, startPoint x: 866, startPoint y: 283, endPoint x: 843, endPoint y: 487, distance: 205.3
drag, startPoint x: 924, startPoint y: 333, endPoint x: 925, endPoint y: 404, distance: 71.0
drag, startPoint x: 1054, startPoint y: 393, endPoint x: 1031, endPoint y: 376, distance: 28.6
click at [1524, 347] on img at bounding box center [1515, 355] width 64 height 52
drag, startPoint x: 1011, startPoint y: 411, endPoint x: 784, endPoint y: 413, distance: 227.0
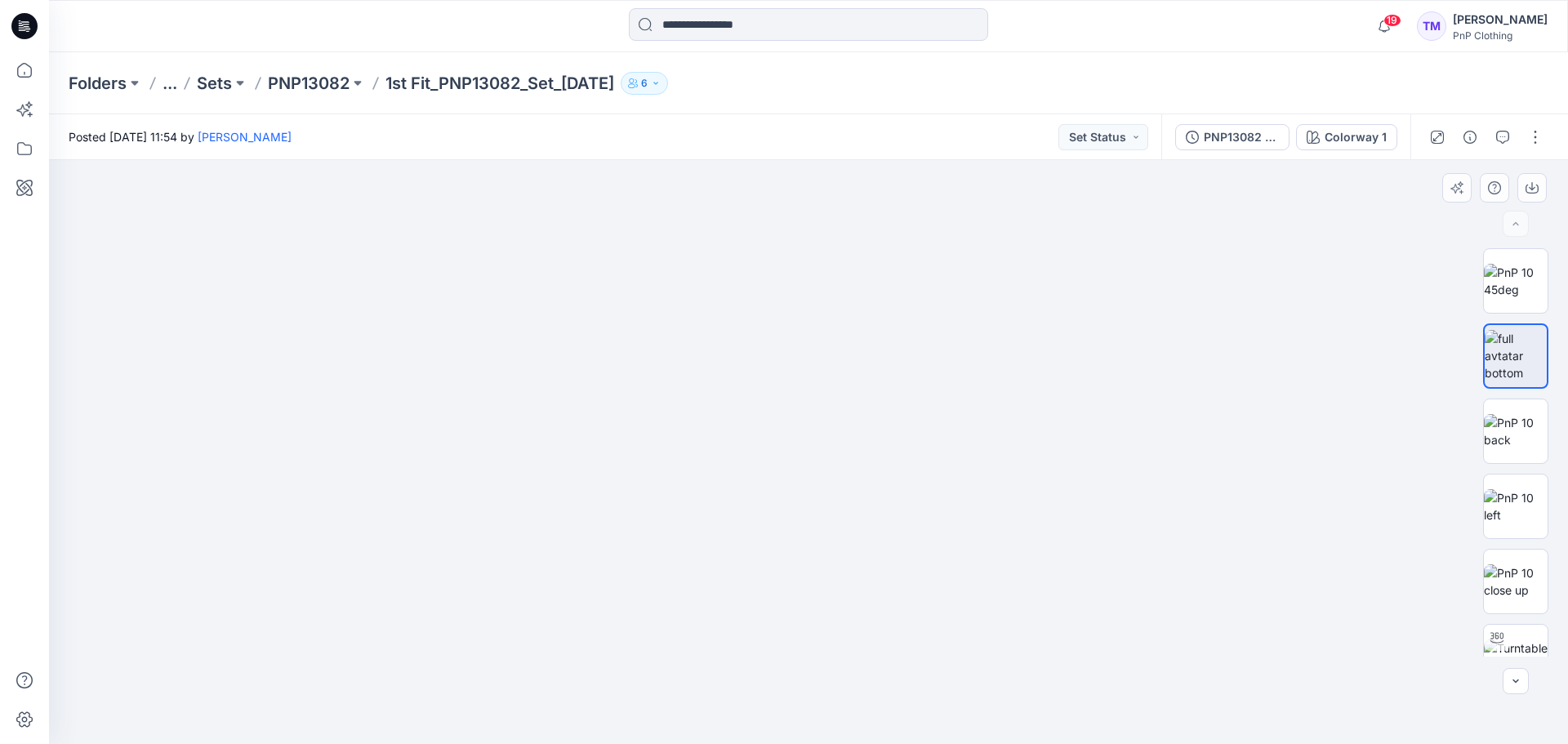
drag, startPoint x: 833, startPoint y: 230, endPoint x: 786, endPoint y: 623, distance: 395.8
drag, startPoint x: 805, startPoint y: 415, endPoint x: 795, endPoint y: 677, distance: 262.2
click at [1504, 432] on img at bounding box center [1515, 431] width 64 height 34
click at [1523, 494] on img at bounding box center [1515, 506] width 64 height 34
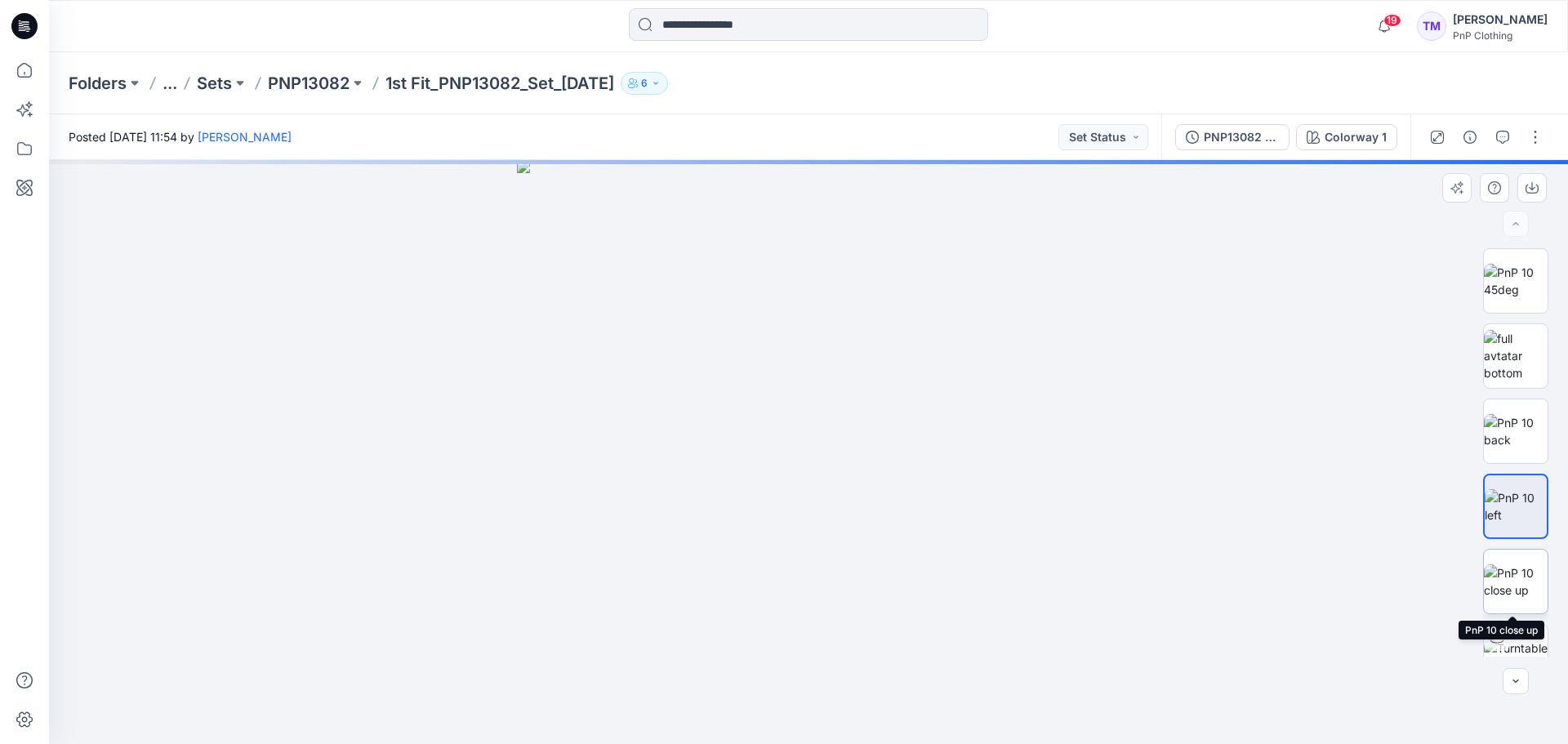
click at [1522, 578] on img at bounding box center [1515, 580] width 64 height 34
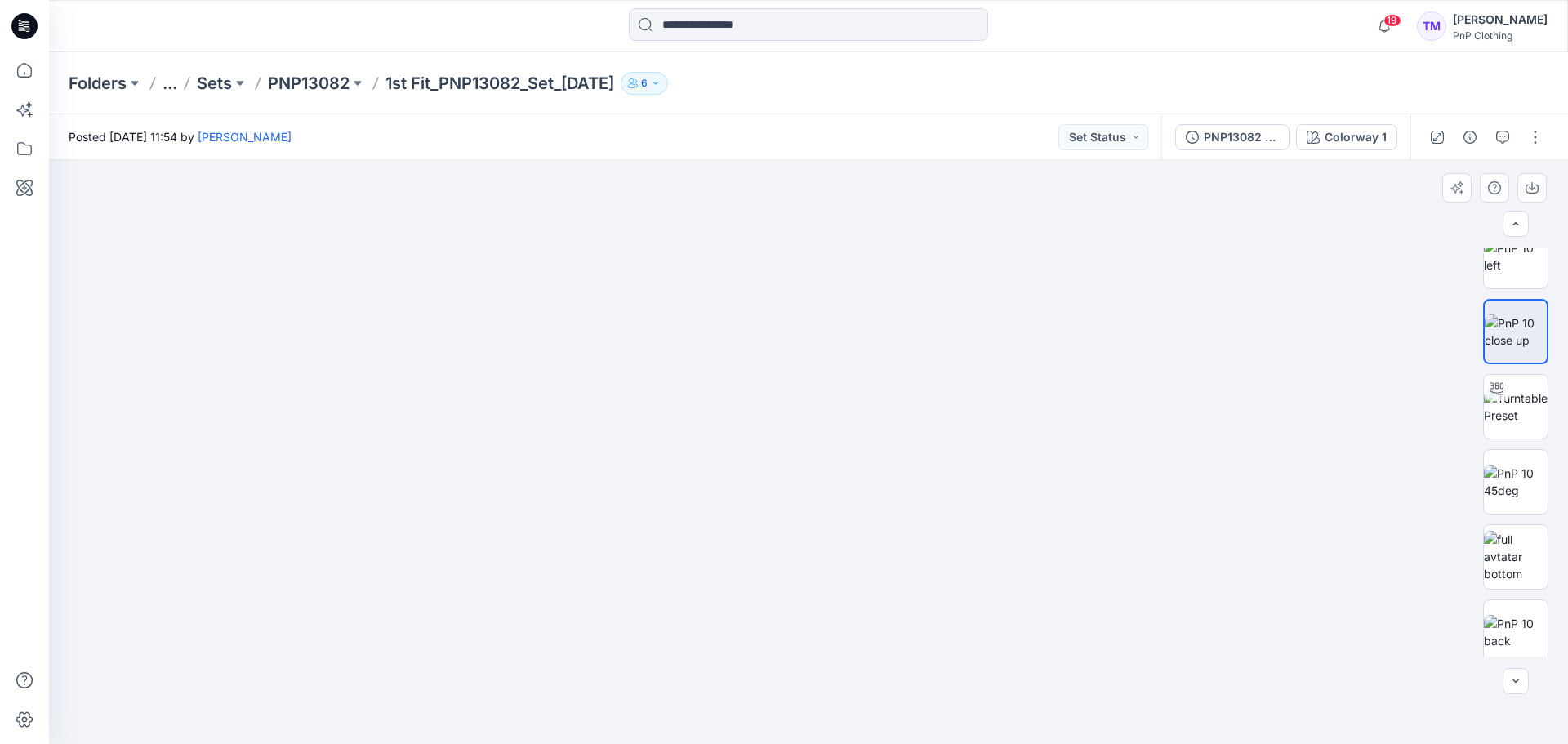
scroll to position [249, 0]
click at [1502, 136] on icon "button" at bounding box center [1502, 137] width 13 height 13
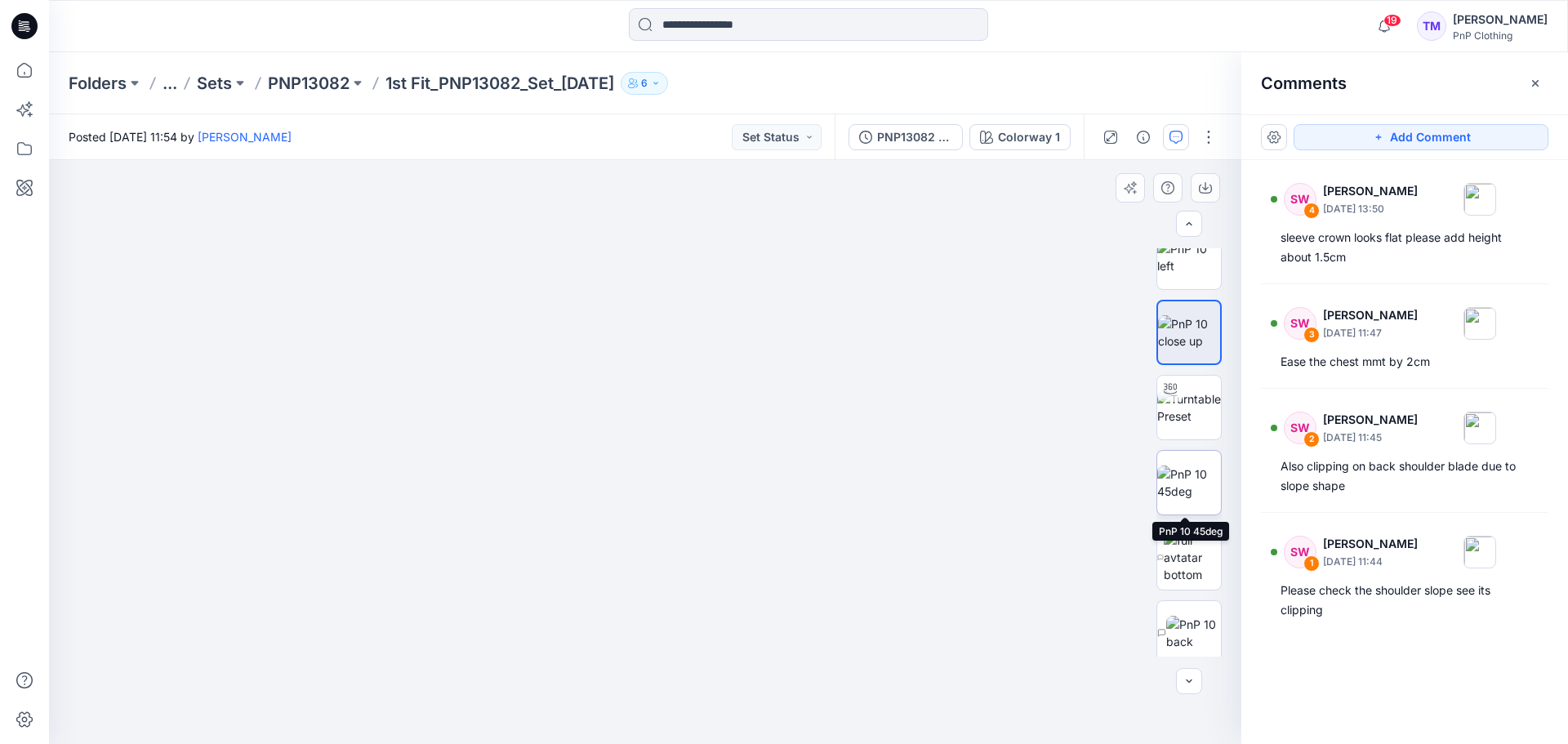
click at [1178, 470] on img at bounding box center [1189, 482] width 64 height 34
drag, startPoint x: 733, startPoint y: 319, endPoint x: 712, endPoint y: 575, distance: 256.9
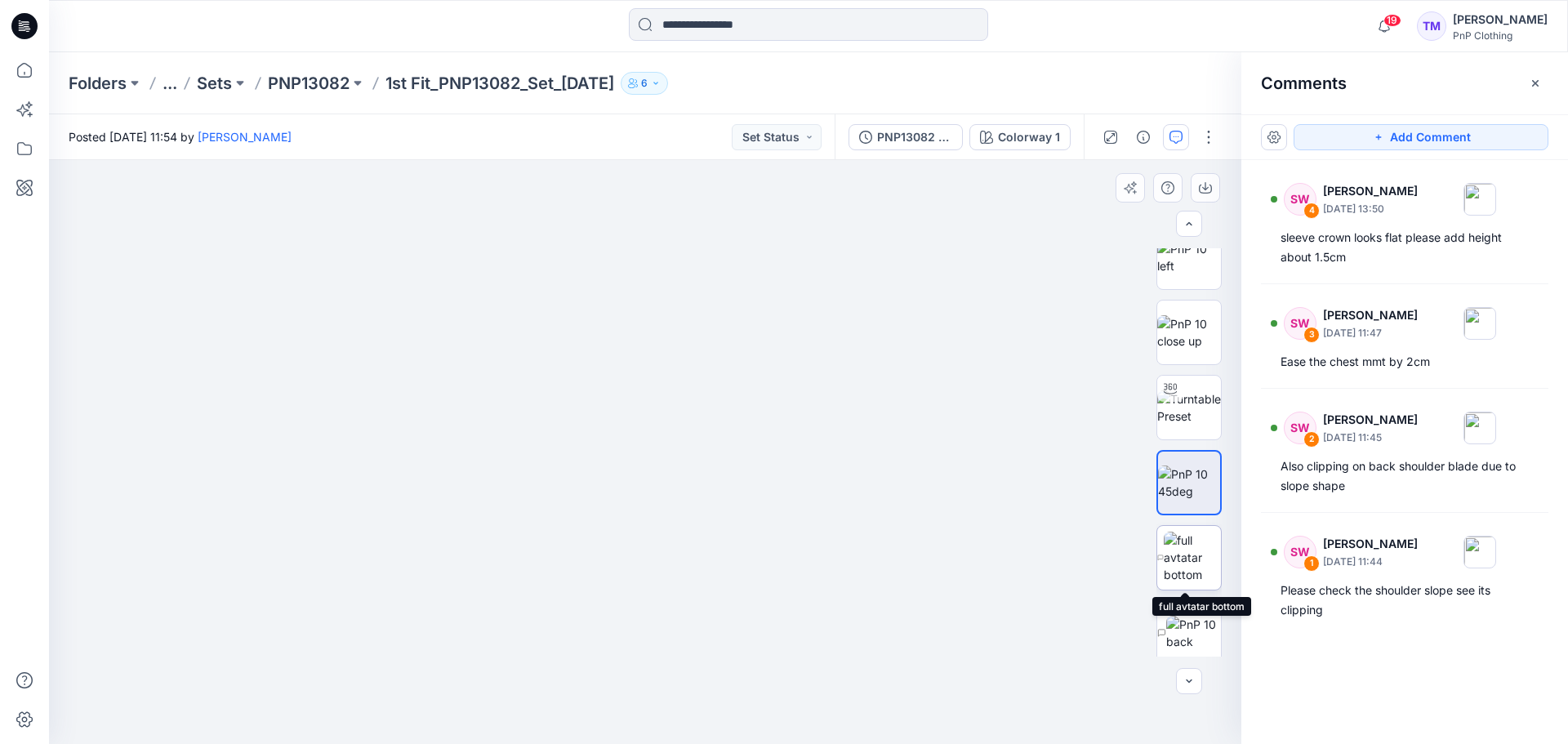
click at [1192, 550] on img at bounding box center [1192, 557] width 57 height 52
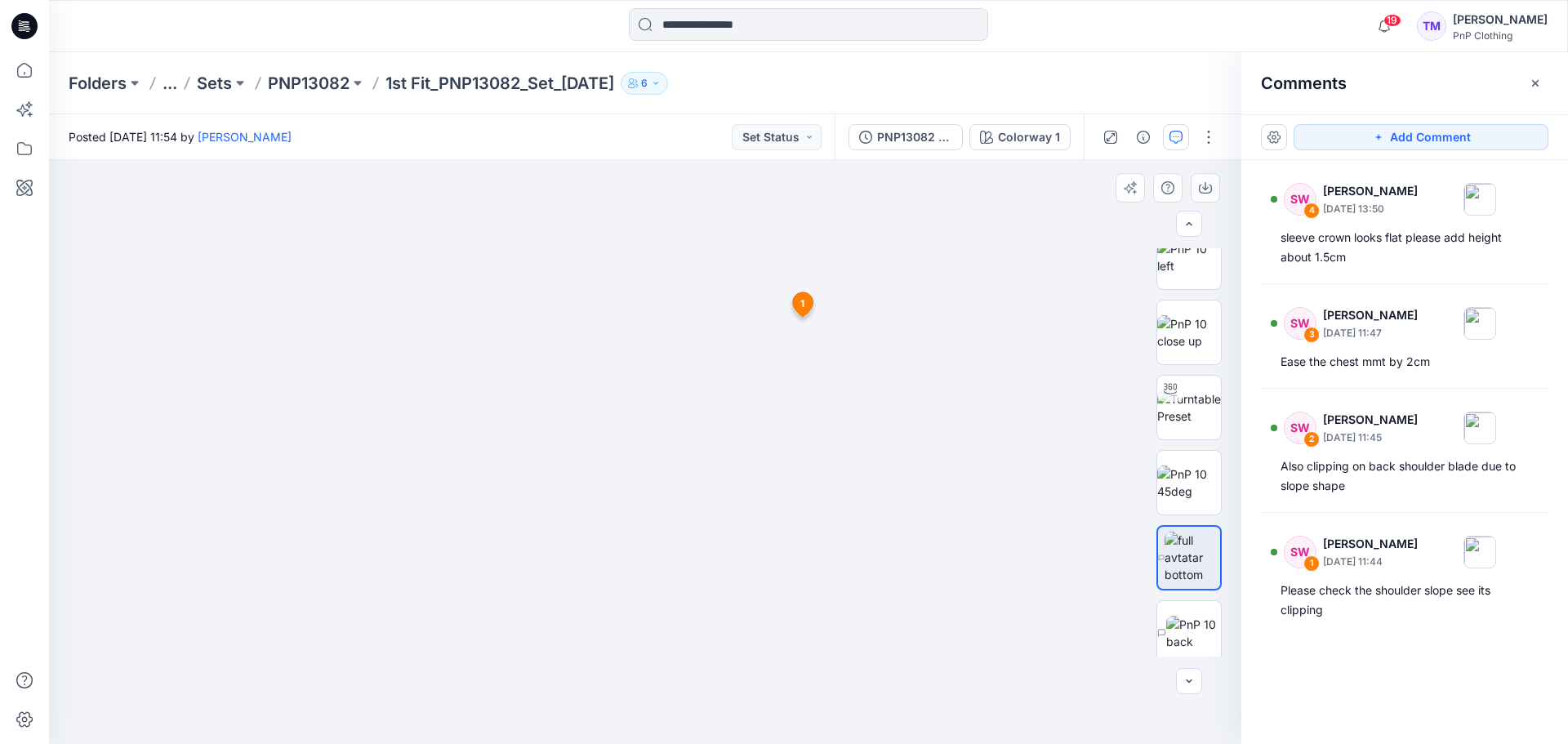
drag, startPoint x: 790, startPoint y: 319, endPoint x: 766, endPoint y: 603, distance: 285.0
click at [1179, 620] on img at bounding box center [1193, 632] width 54 height 34
drag, startPoint x: 847, startPoint y: 288, endPoint x: 838, endPoint y: 604, distance: 316.1
click at [1199, 618] on img at bounding box center [1189, 626] width 64 height 34
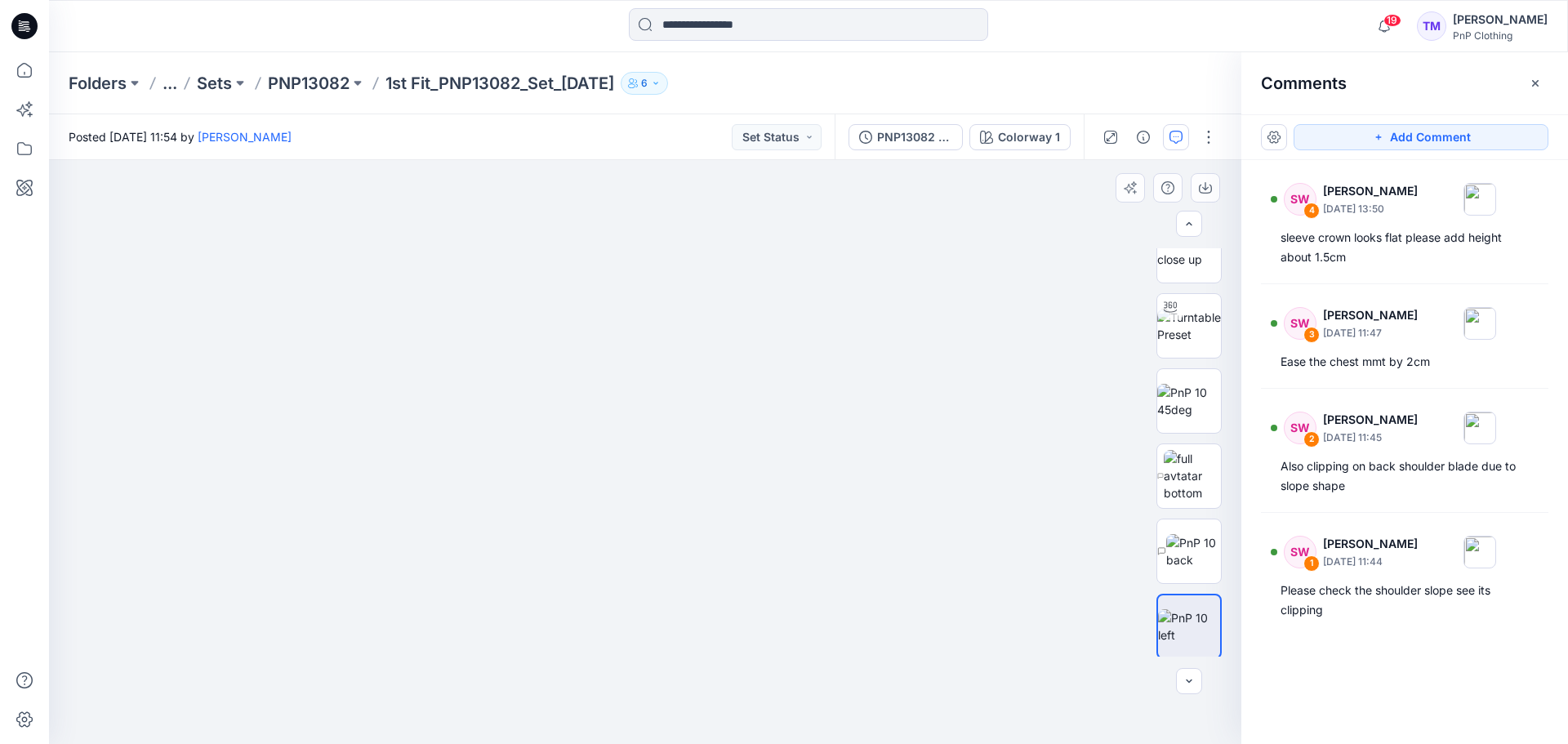
drag, startPoint x: 771, startPoint y: 276, endPoint x: 780, endPoint y: 539, distance: 263.2
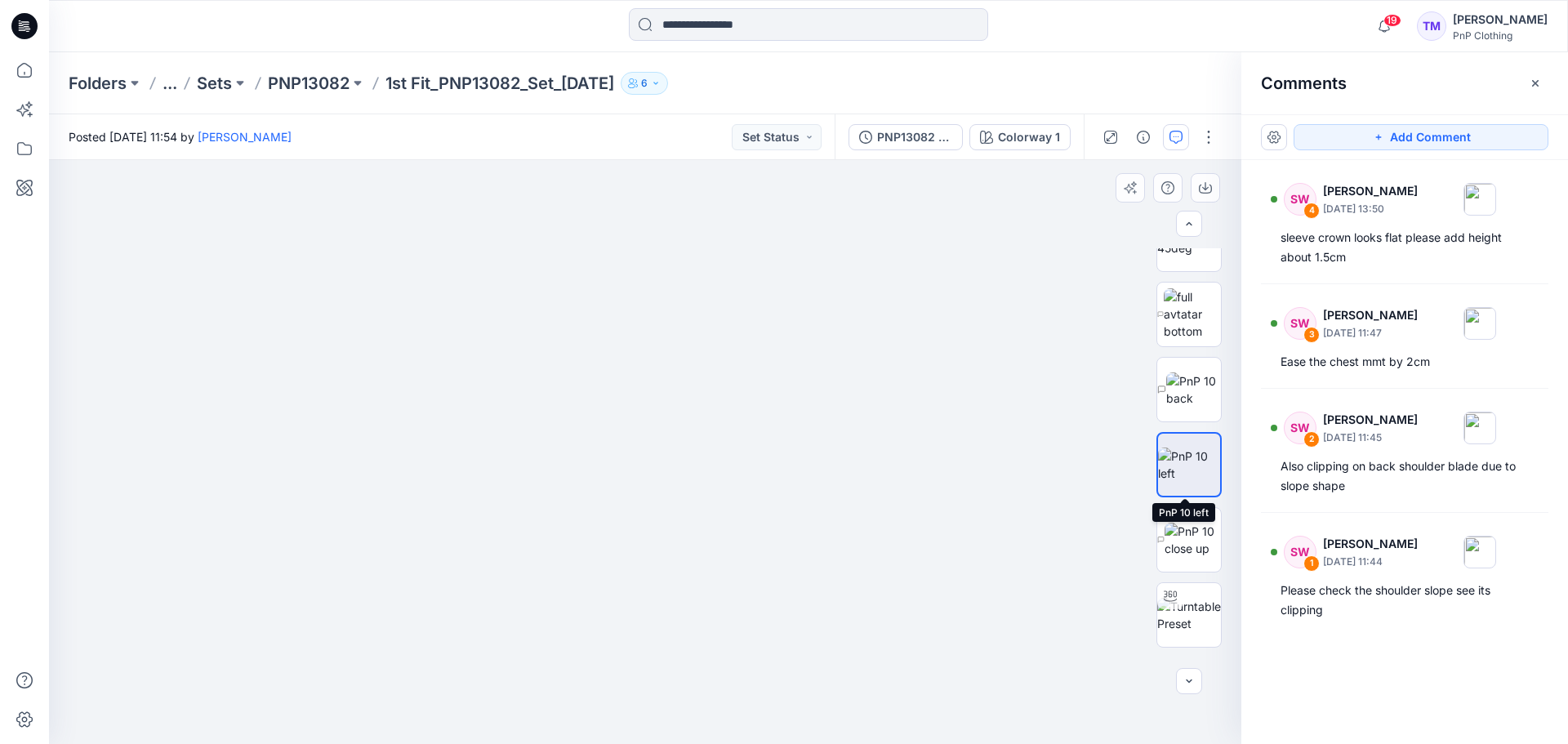
scroll to position [493, 0]
click at [1188, 528] on img at bounding box center [1192, 538] width 56 height 34
drag, startPoint x: 837, startPoint y: 290, endPoint x: 842, endPoint y: 398, distance: 108.1
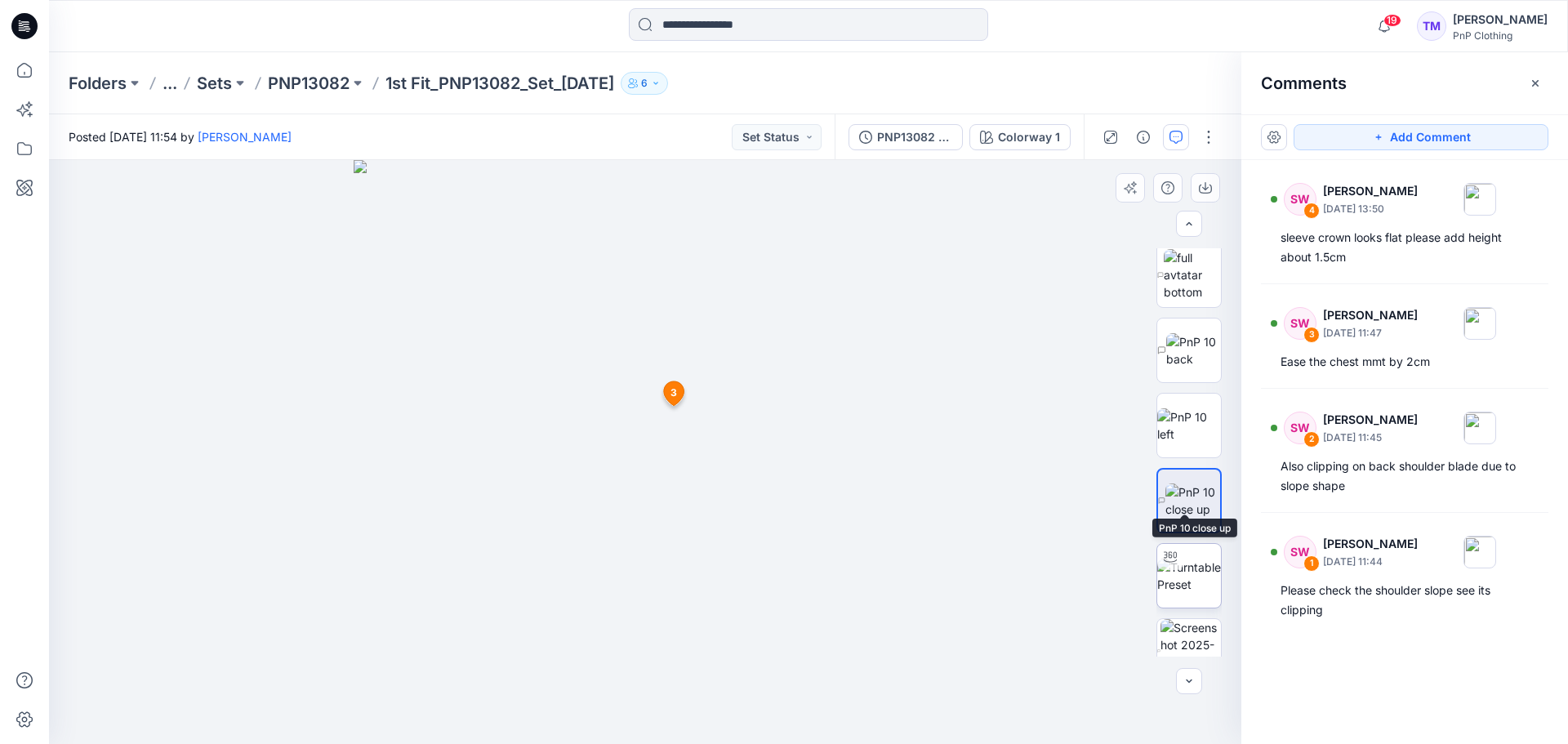
scroll to position [574, 0]
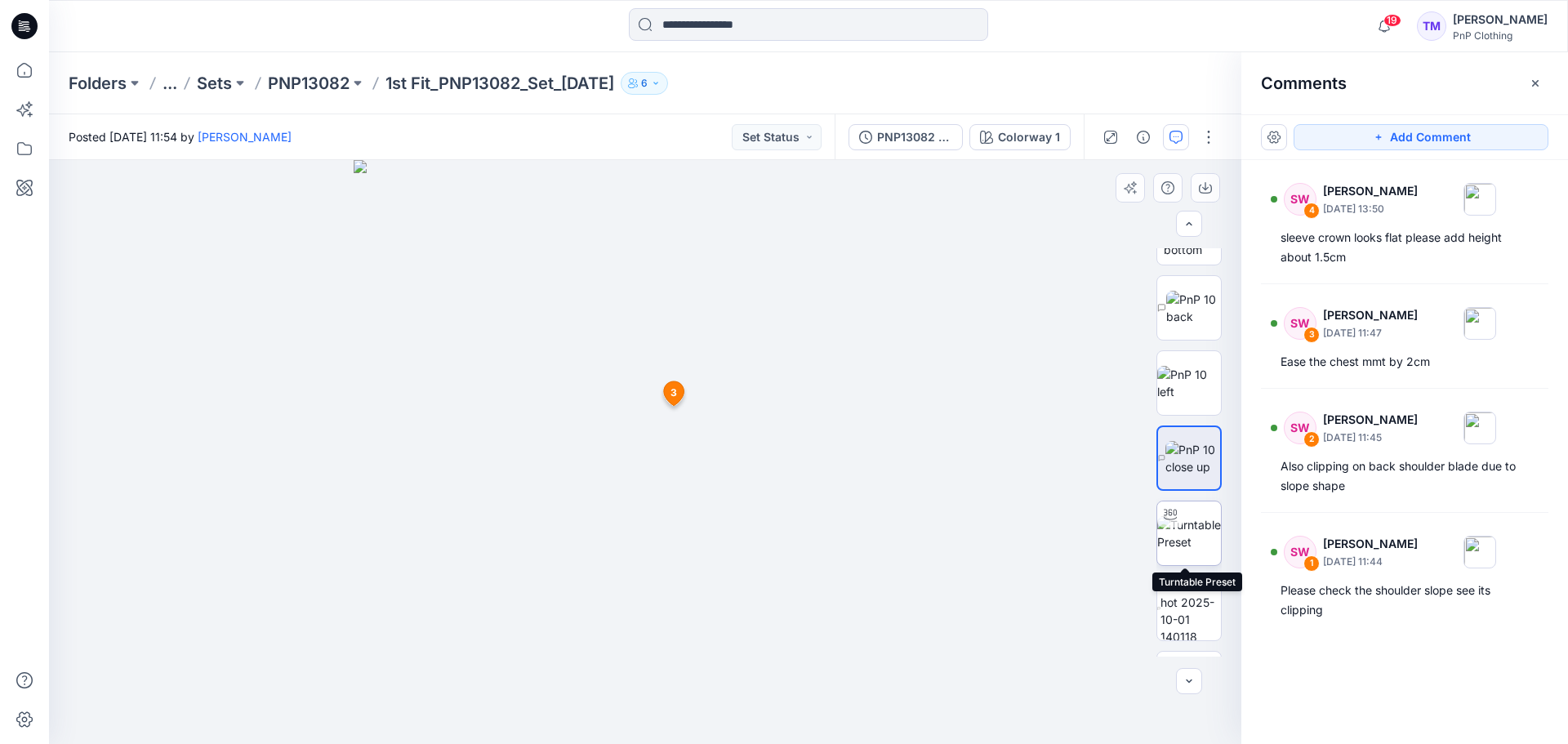
click at [1198, 516] on img at bounding box center [1189, 532] width 64 height 34
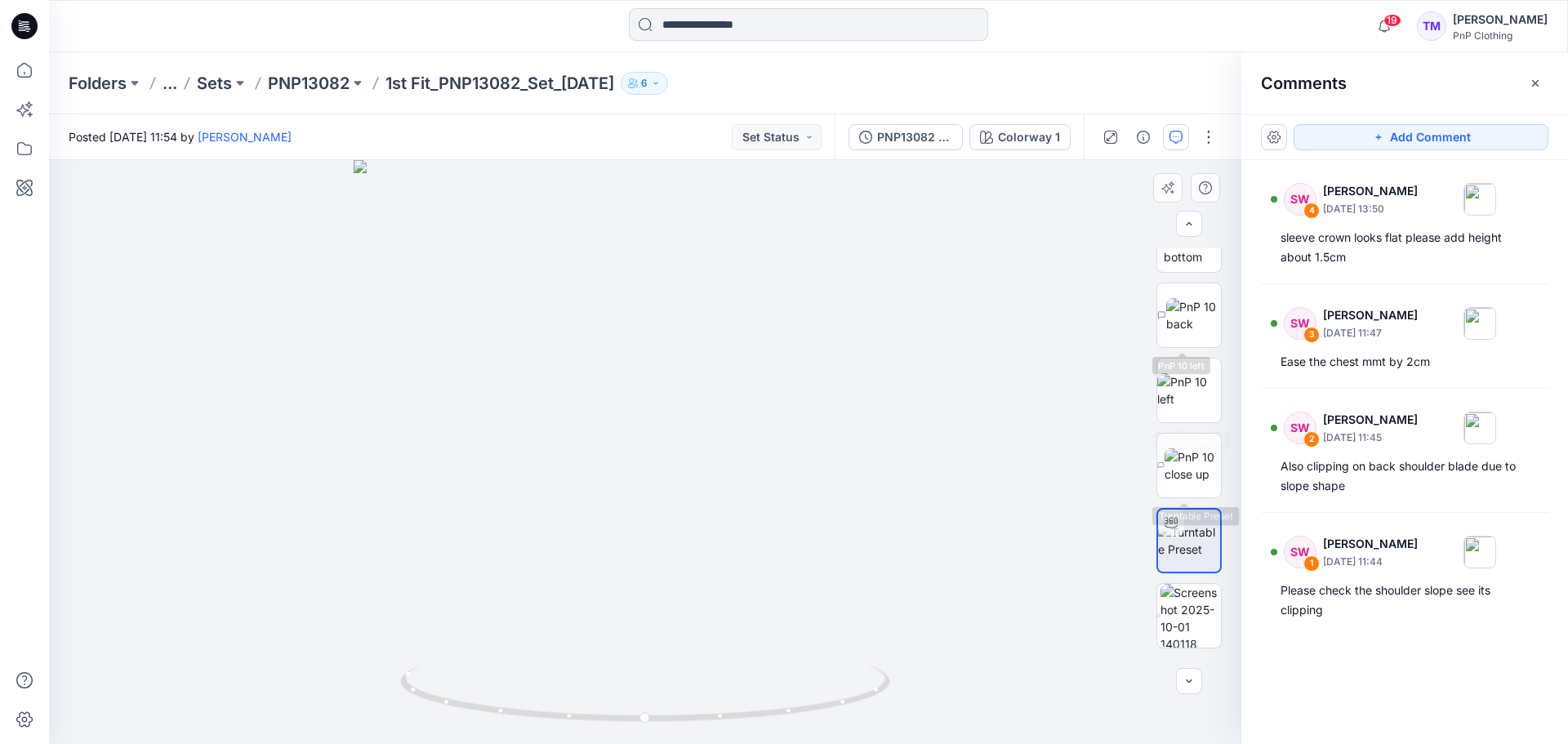
scroll to position [659, 0]
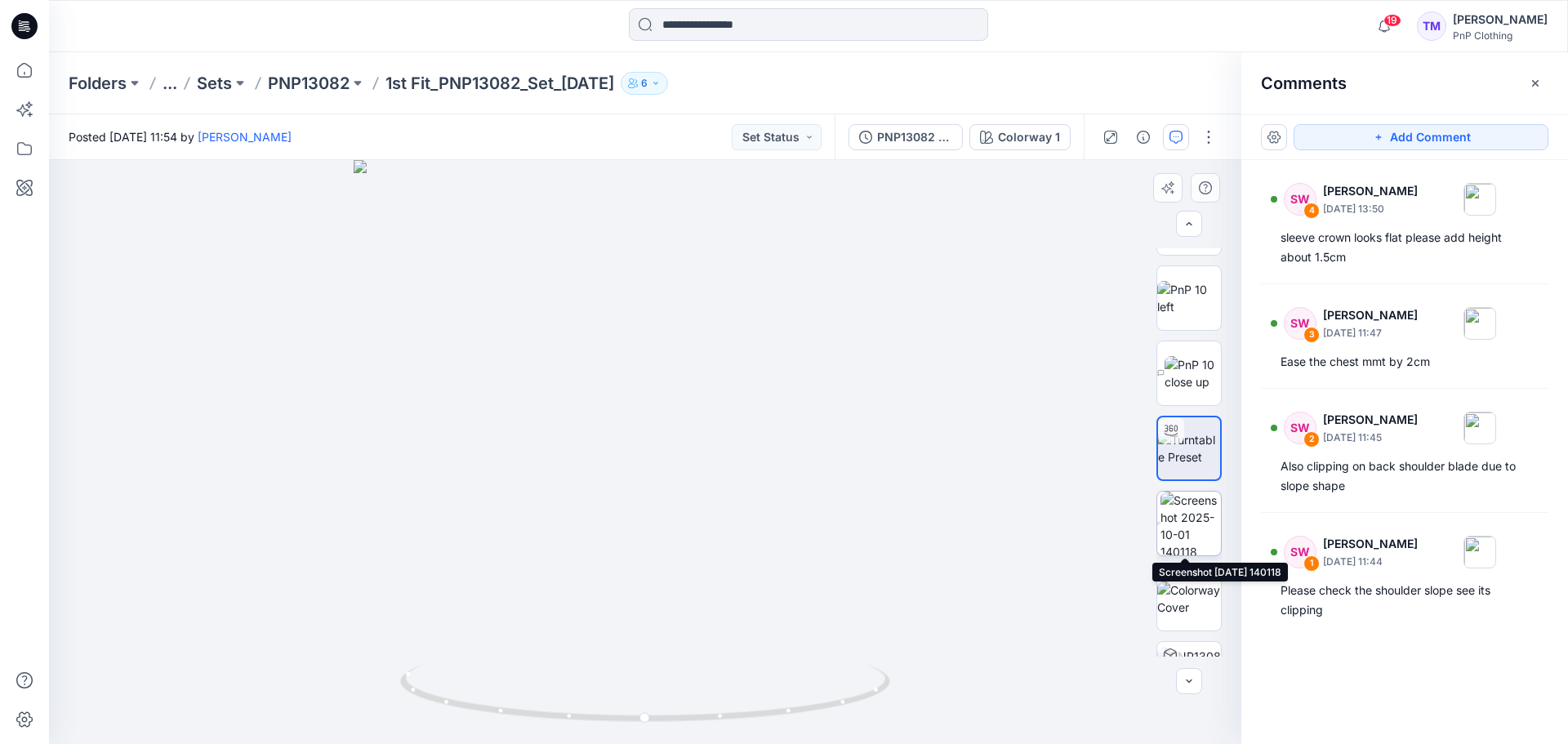
click at [1192, 511] on img at bounding box center [1190, 523] width 60 height 64
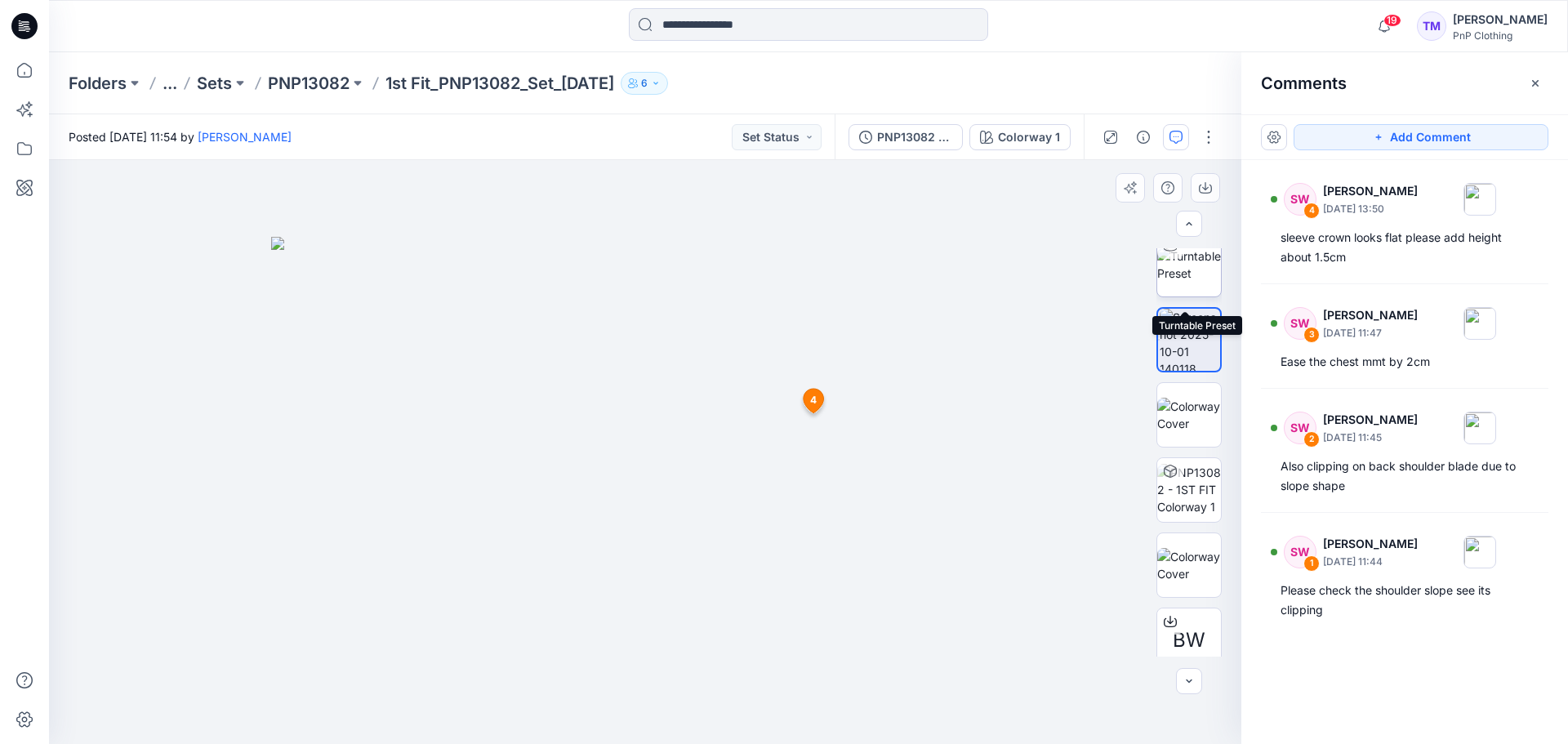
scroll to position [859, 0]
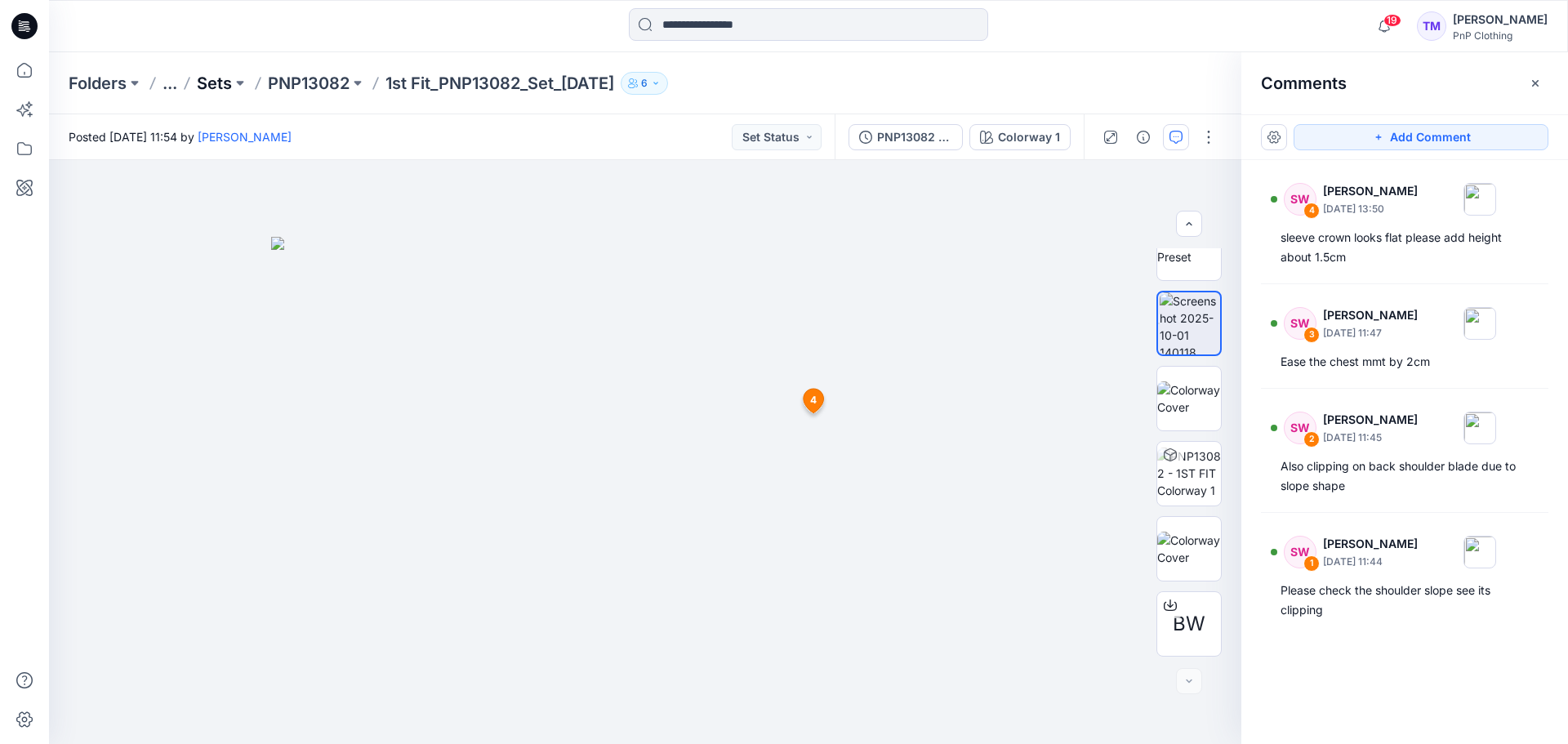
click at [218, 86] on p "Sets" at bounding box center [214, 83] width 35 height 23
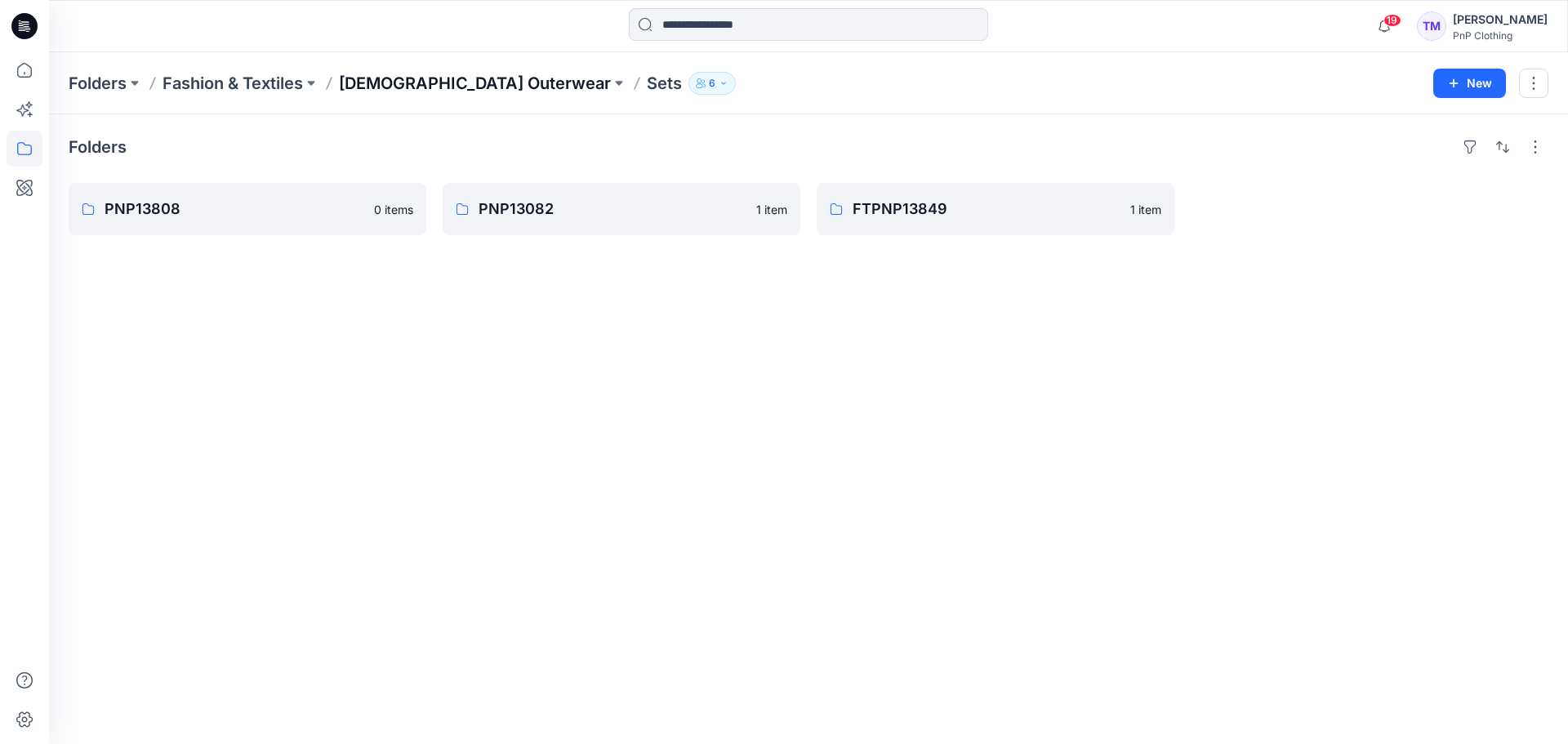
click at [411, 88] on p "[DEMOGRAPHIC_DATA] Outerwear" at bounding box center [475, 83] width 272 height 23
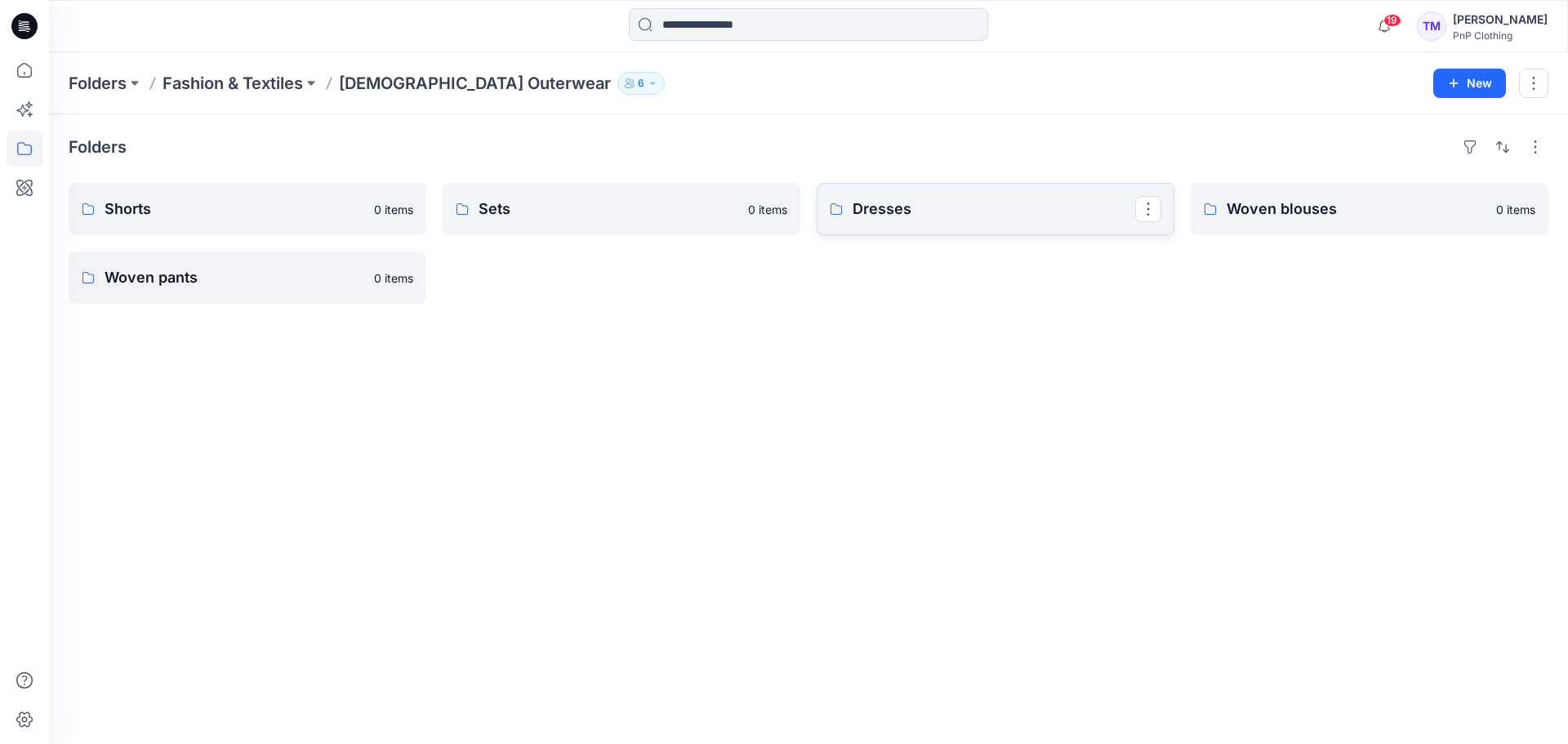
click at [967, 205] on p "Dresses" at bounding box center [994, 209] width 283 height 23
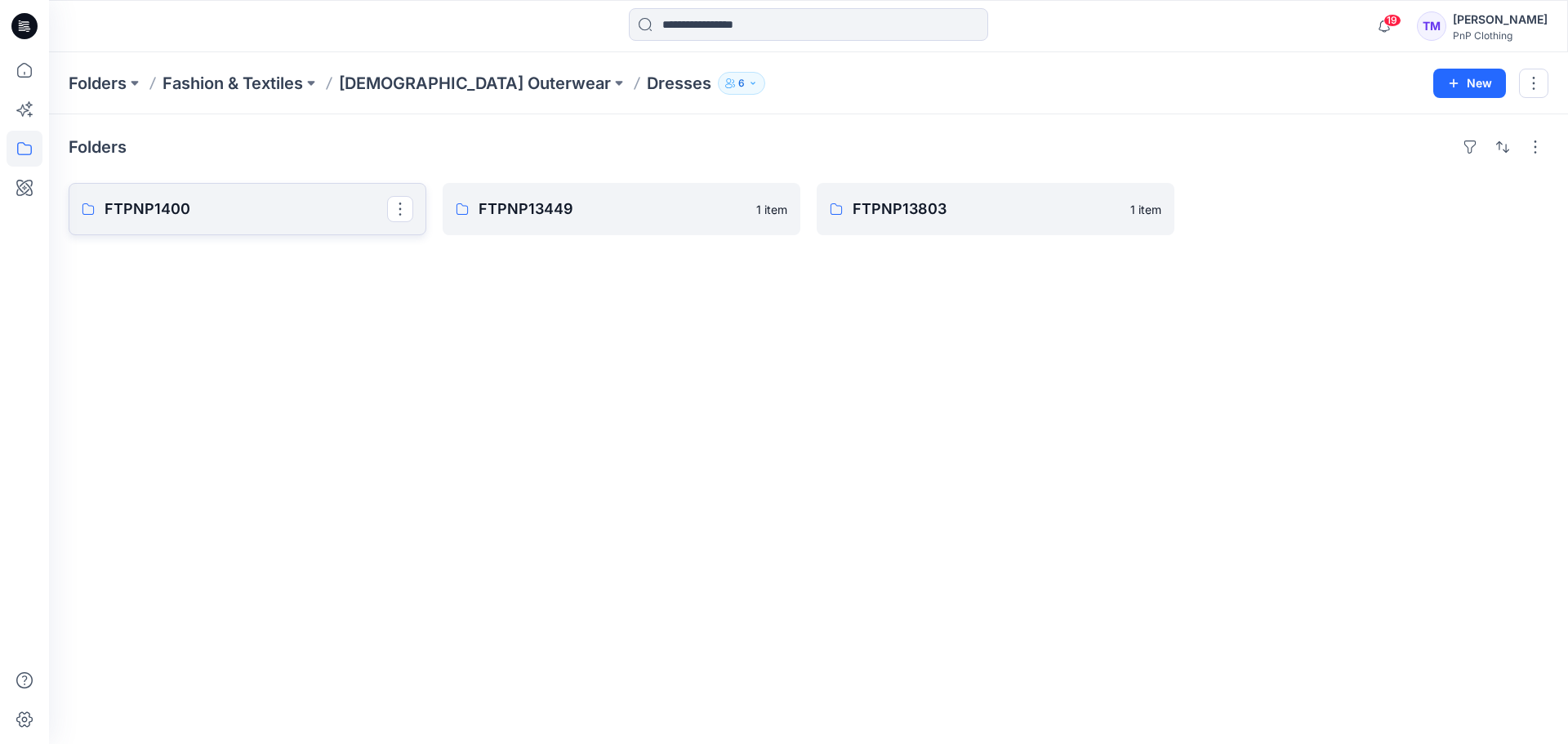
click at [205, 200] on p "FTPNP1400" at bounding box center [245, 209] width 283 height 23
